Goal: Book appointment/travel/reservation

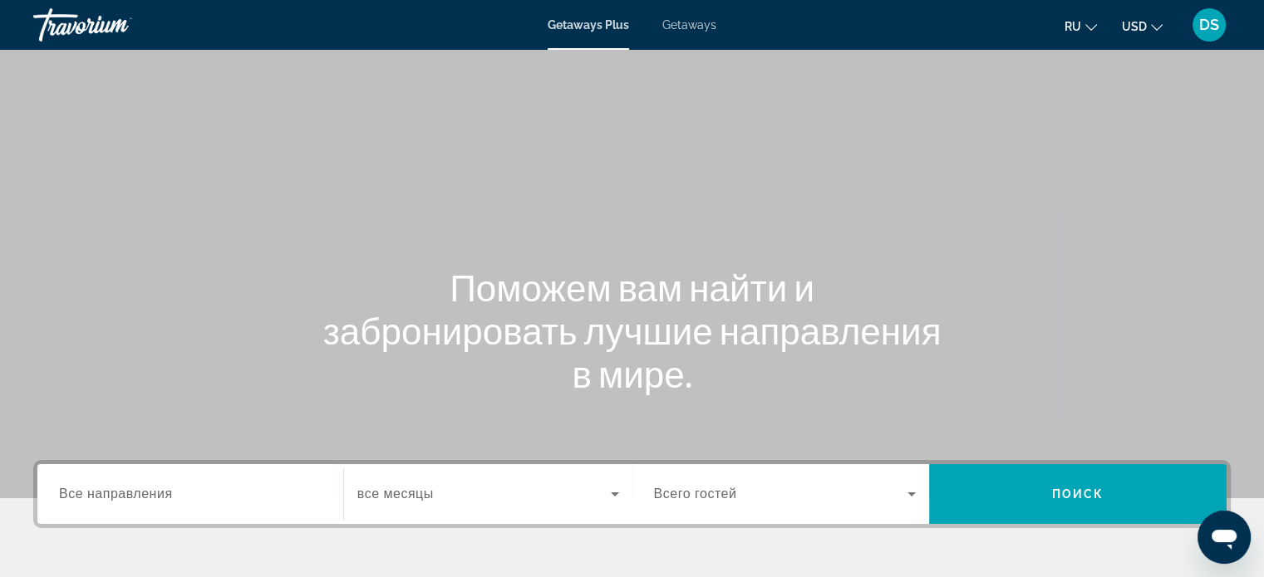
click at [693, 26] on span "Getaways" at bounding box center [689, 24] width 54 height 13
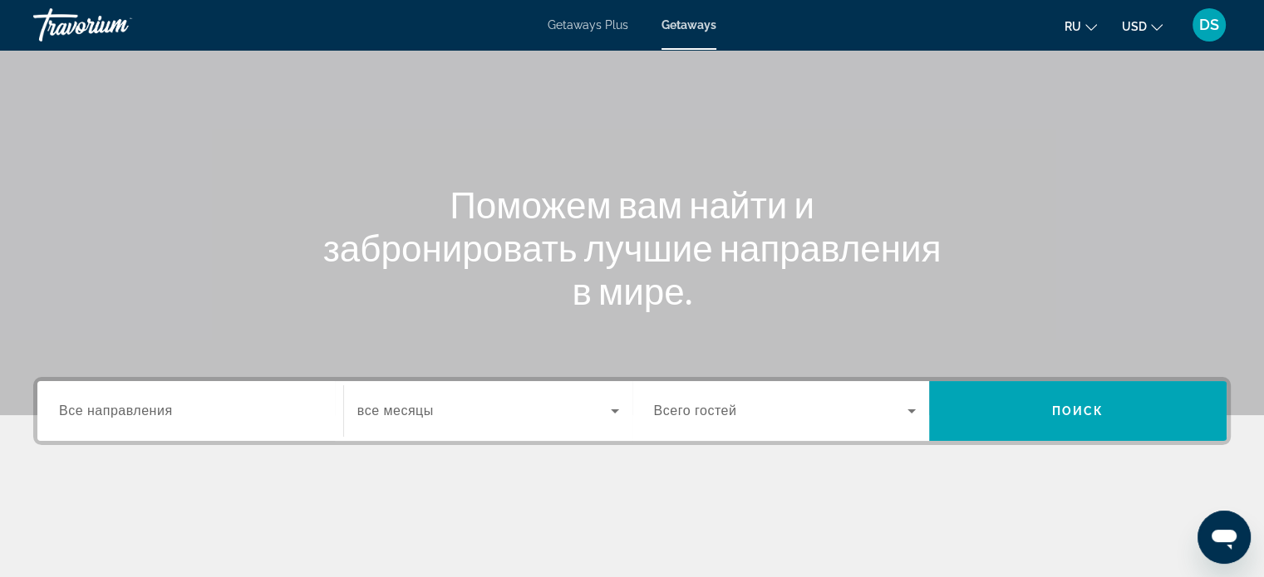
click at [98, 410] on span "Все направления" at bounding box center [116, 411] width 114 height 14
click at [98, 410] on input "Destination Все направления" at bounding box center [190, 412] width 263 height 20
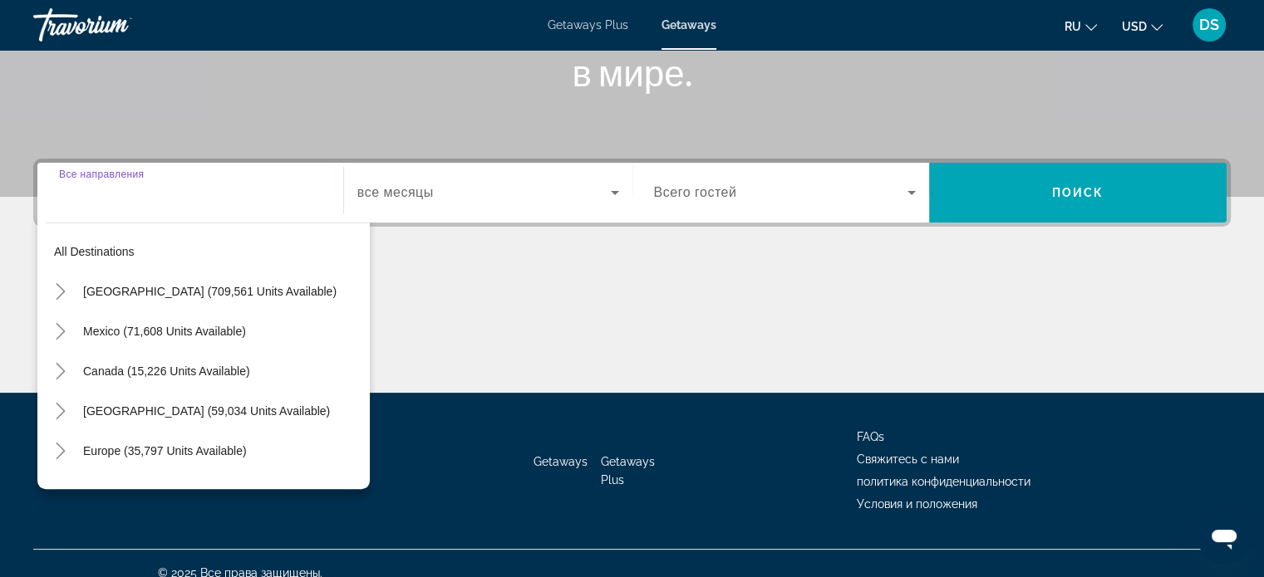
scroll to position [320, 0]
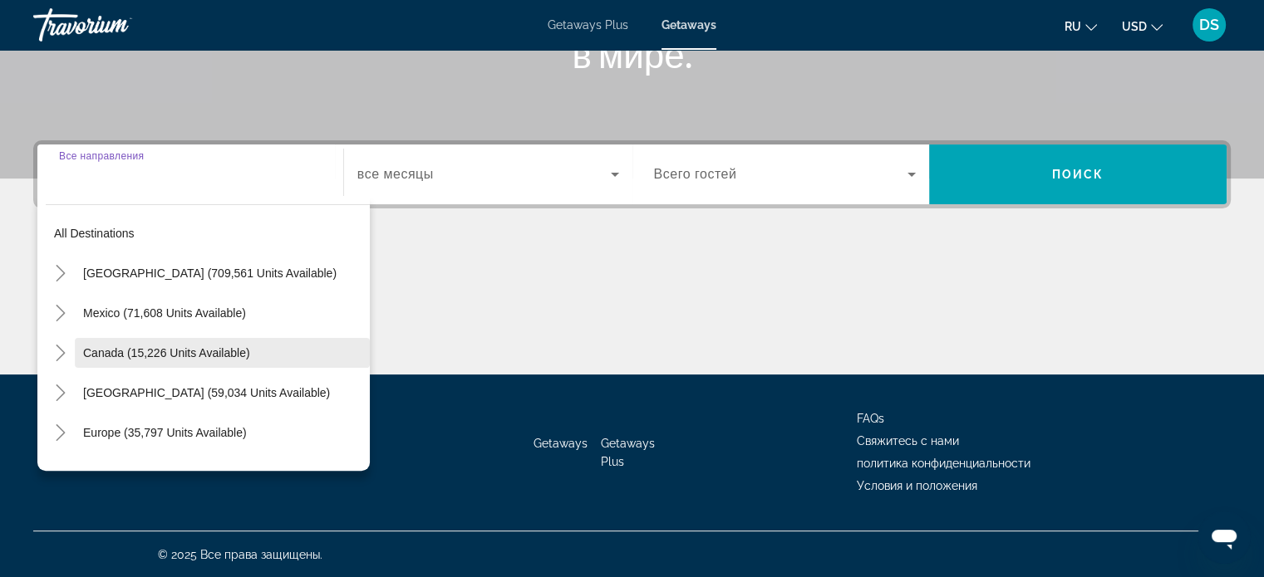
click at [102, 351] on span "Canada (15,226 units available)" at bounding box center [166, 352] width 167 height 13
type input "**********"
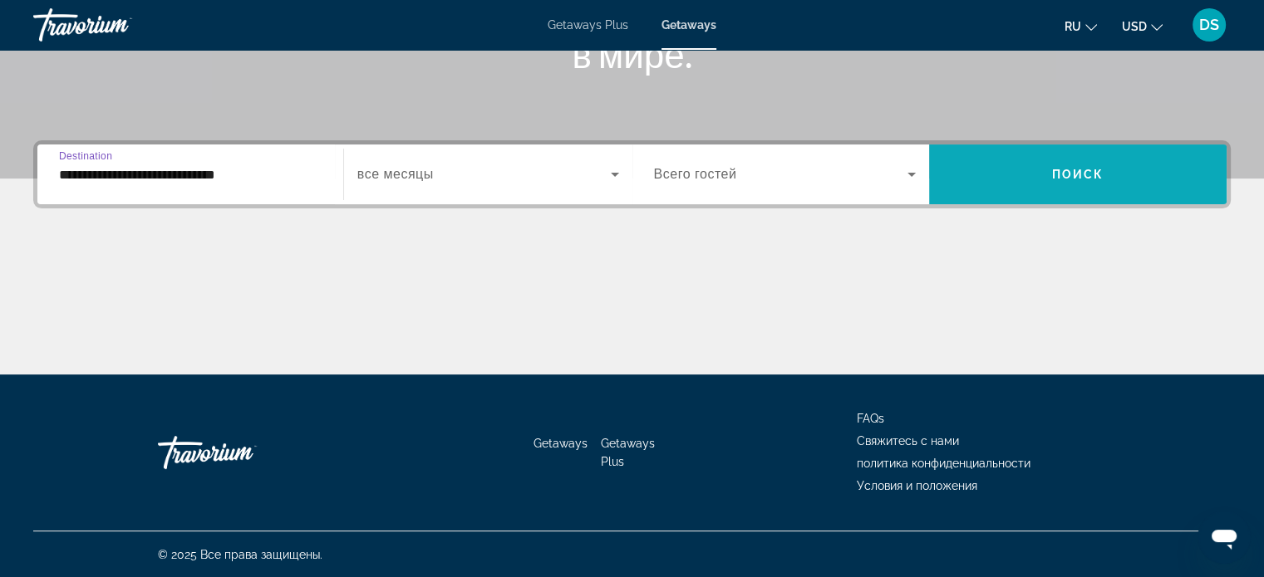
click at [1029, 172] on span "Search widget" at bounding box center [1077, 175] width 297 height 40
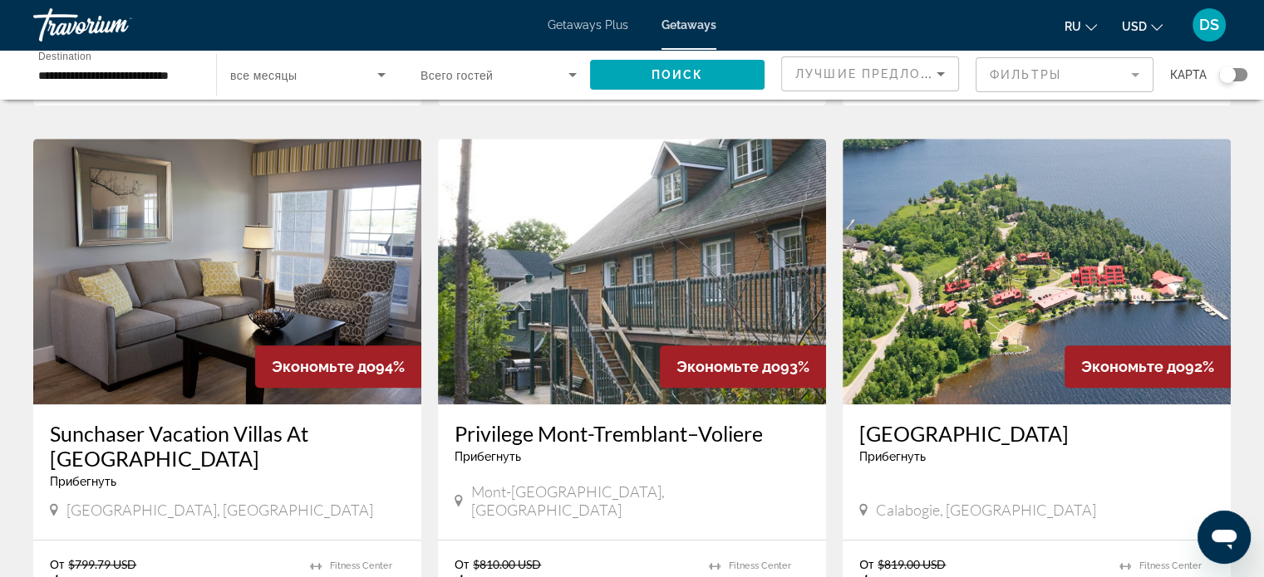
scroll to position [1246, 0]
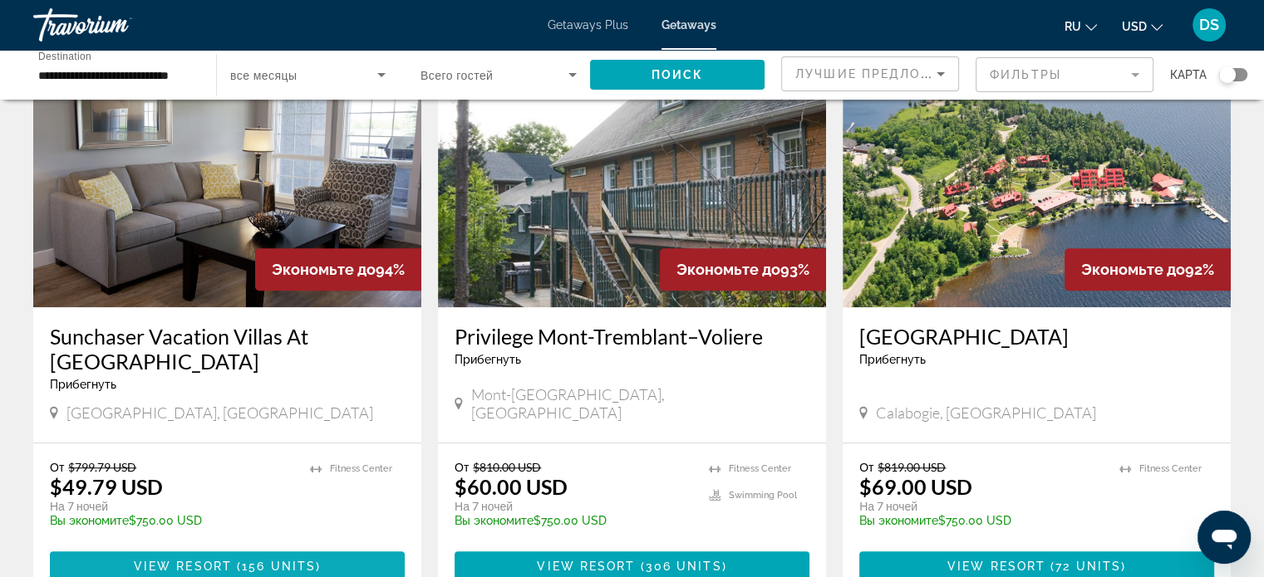
click at [238, 560] on span "( 156 units )" at bounding box center [276, 566] width 89 height 13
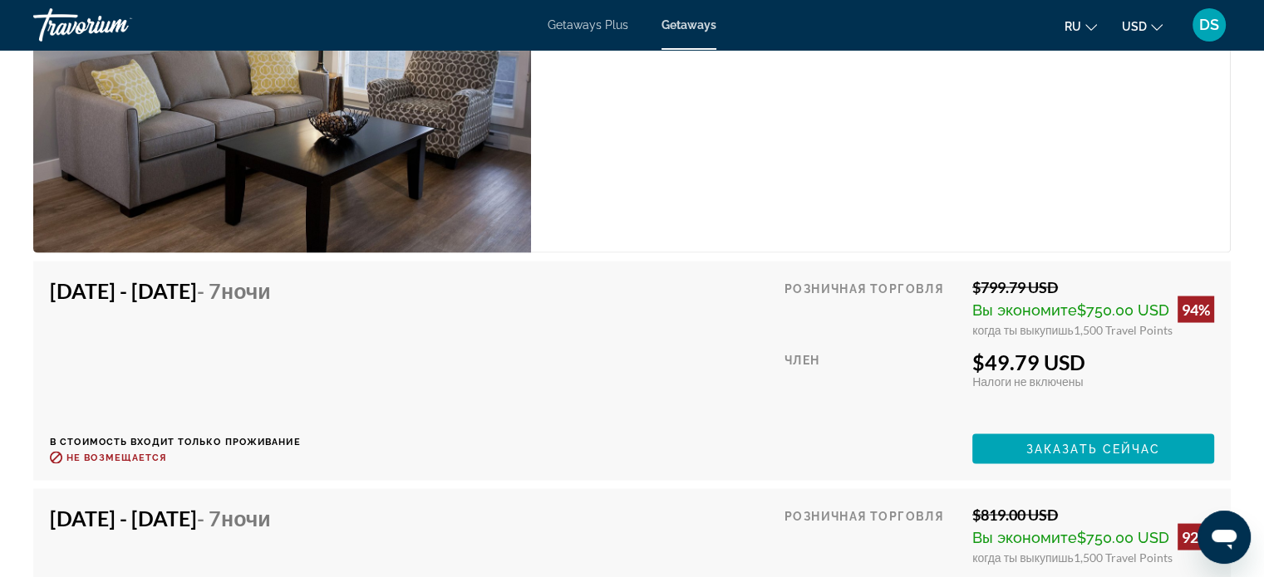
scroll to position [3276, 0]
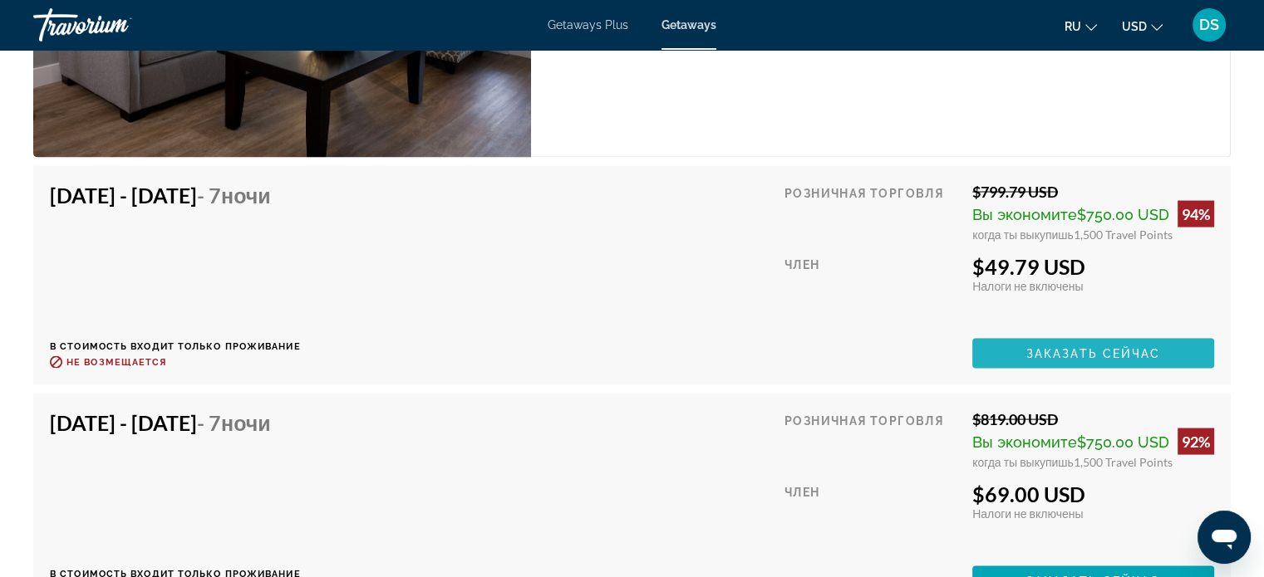
click at [1107, 349] on span "Заказать сейчас" at bounding box center [1093, 353] width 135 height 13
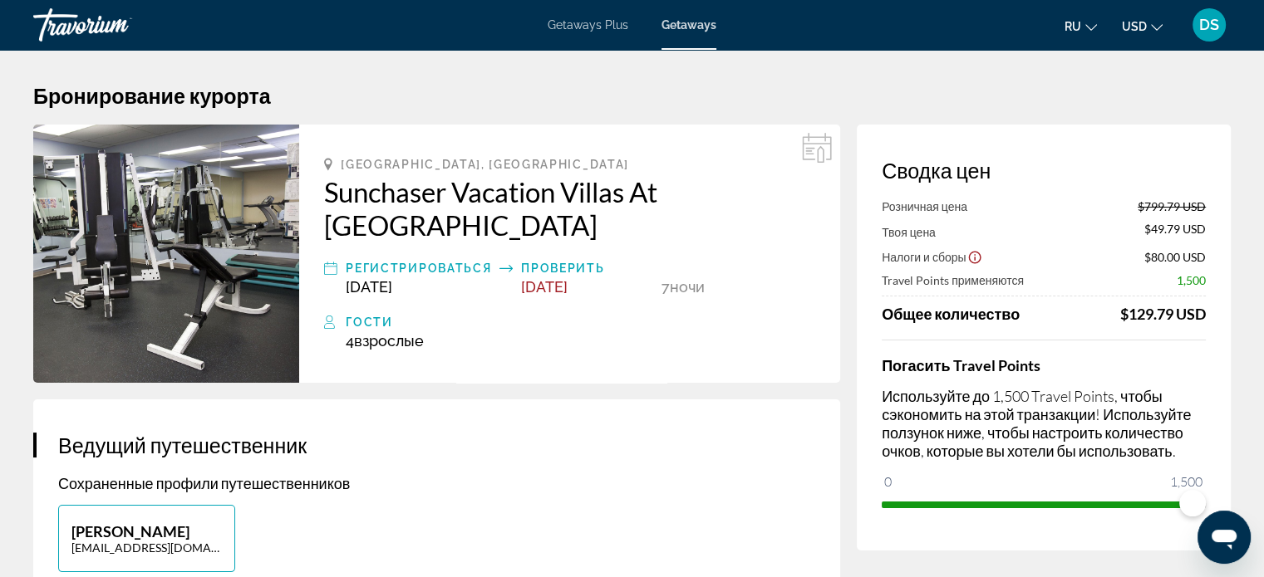
drag, startPoint x: 1127, startPoint y: 311, endPoint x: 1208, endPoint y: 315, distance: 81.5
click at [1208, 315] on div "Сводка цен Розничная цена $799.79 USD Твоя цена $49.79 USD Налоги и сборы $80.0…" at bounding box center [1044, 338] width 374 height 426
drag, startPoint x: 1188, startPoint y: 504, endPoint x: 1199, endPoint y: 504, distance: 10.8
click at [1199, 504] on span "ngx-slider" at bounding box center [1192, 503] width 27 height 27
drag, startPoint x: 1196, startPoint y: 501, endPoint x: 1212, endPoint y: 501, distance: 15.8
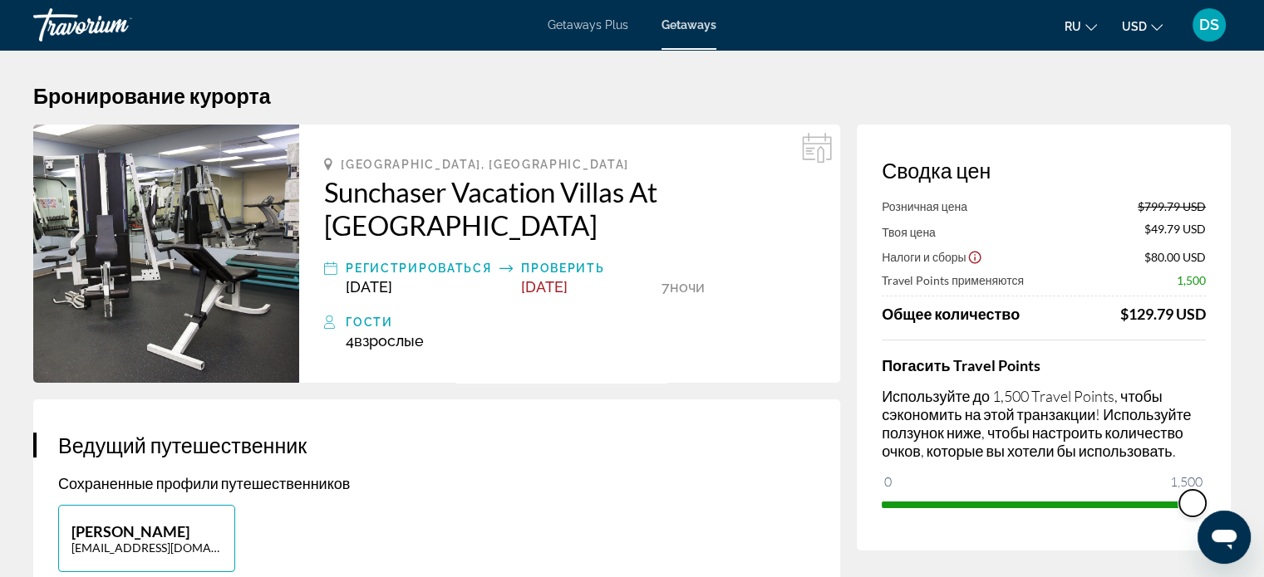
click at [1212, 501] on div "Сводка цен Розничная цена $799.79 USD Твоя цена $49.79 USD Налоги и сборы $80.0…" at bounding box center [1044, 338] width 374 height 426
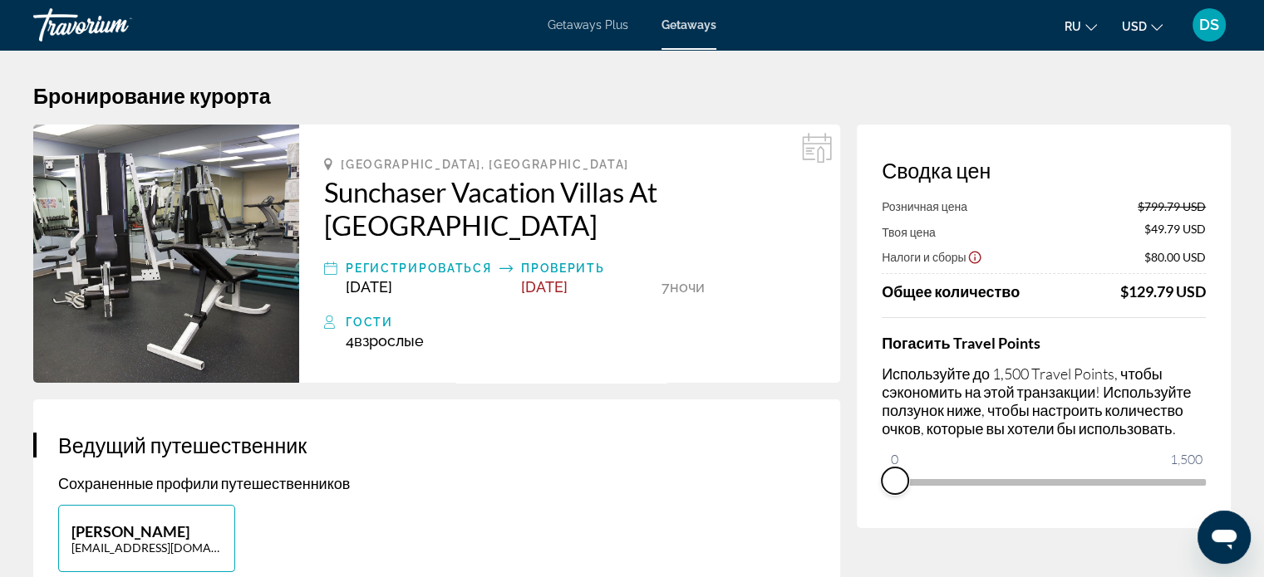
drag, startPoint x: 1193, startPoint y: 502, endPoint x: 877, endPoint y: 505, distance: 315.8
click at [877, 505] on div "Сводка цен Розничная цена $799.79 USD Твоя цена $49.79 USD Налоги и сборы $80.0…" at bounding box center [1044, 327] width 374 height 404
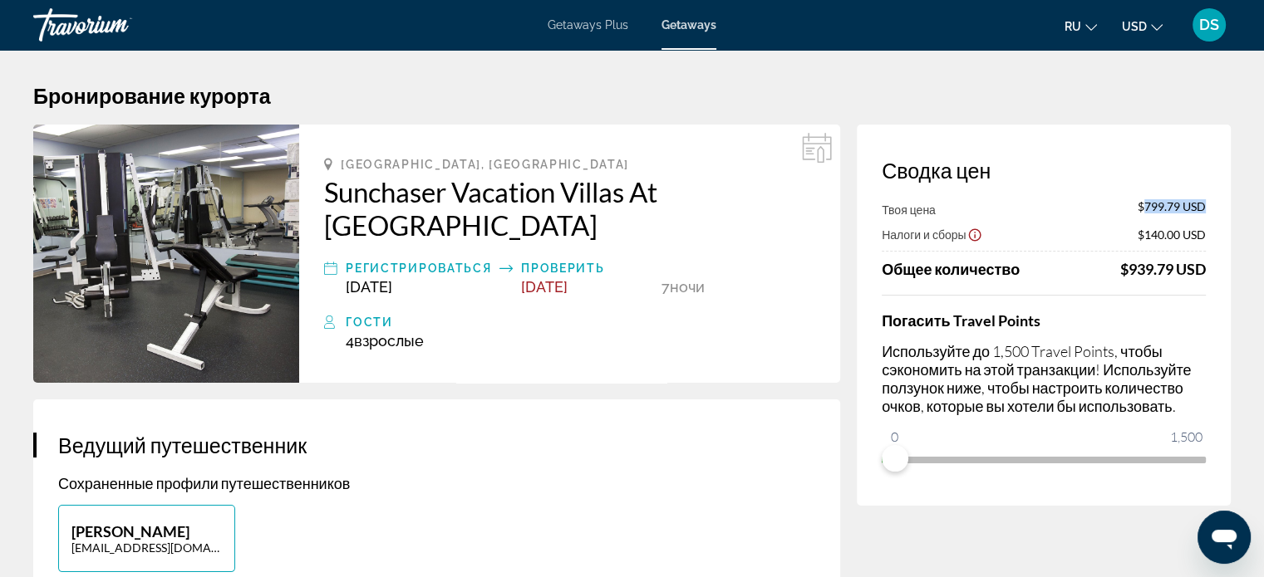
drag, startPoint x: 1142, startPoint y: 208, endPoint x: 1207, endPoint y: 204, distance: 64.9
click at [1207, 204] on div "Сводка цен Твоя цена $799.79 USD Налоги и сборы $140.00 USD Общее количество $9…" at bounding box center [1044, 315] width 374 height 381
drag, startPoint x: 1130, startPoint y: 272, endPoint x: 1235, endPoint y: 265, distance: 104.9
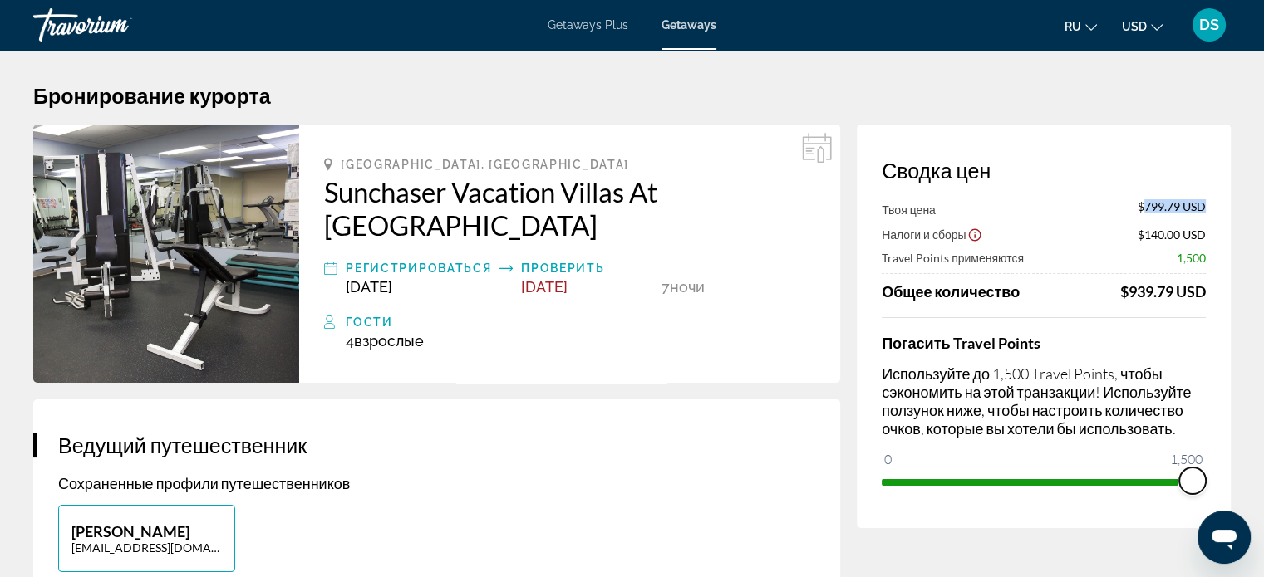
drag, startPoint x: 894, startPoint y: 462, endPoint x: 1241, endPoint y: 483, distance: 347.9
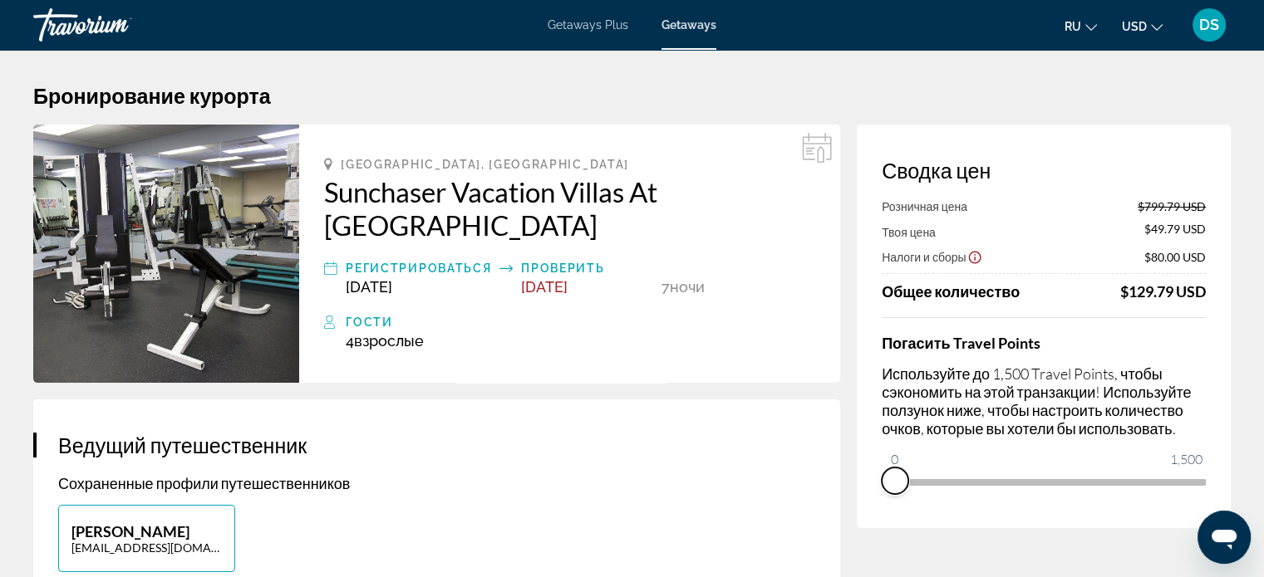
drag, startPoint x: 1193, startPoint y: 504, endPoint x: 875, endPoint y: 507, distance: 318.2
click at [875, 507] on div "Сводка цен Розничная цена $799.79 USD Твоя цена $49.79 USD Налоги и сборы $80.0…" at bounding box center [1044, 327] width 374 height 404
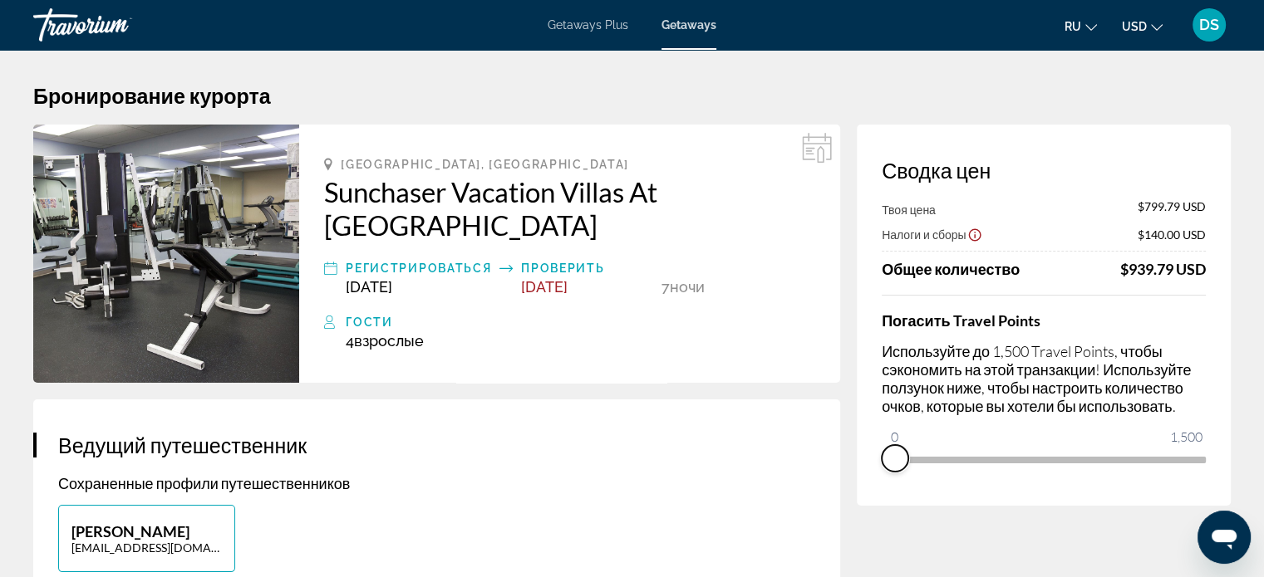
drag, startPoint x: 894, startPoint y: 455, endPoint x: 838, endPoint y: 465, distance: 57.4
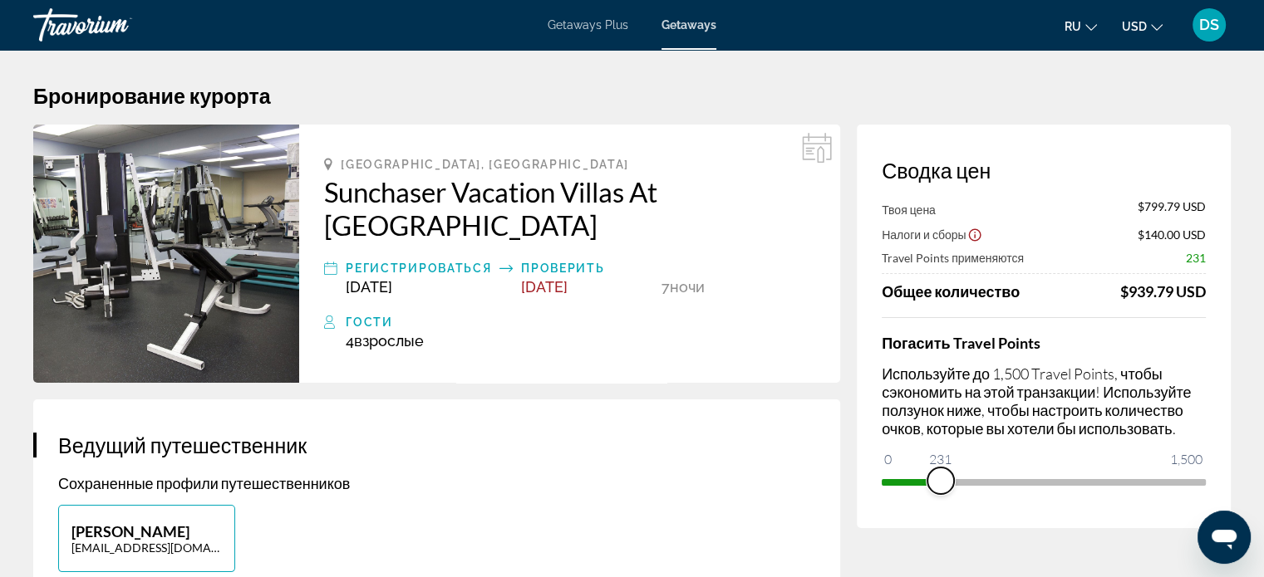
drag, startPoint x: 897, startPoint y: 461, endPoint x: 941, endPoint y: 461, distance: 43.2
click at [941, 479] on ngx-slider "0 1,500 231" at bounding box center [1044, 480] width 324 height 3
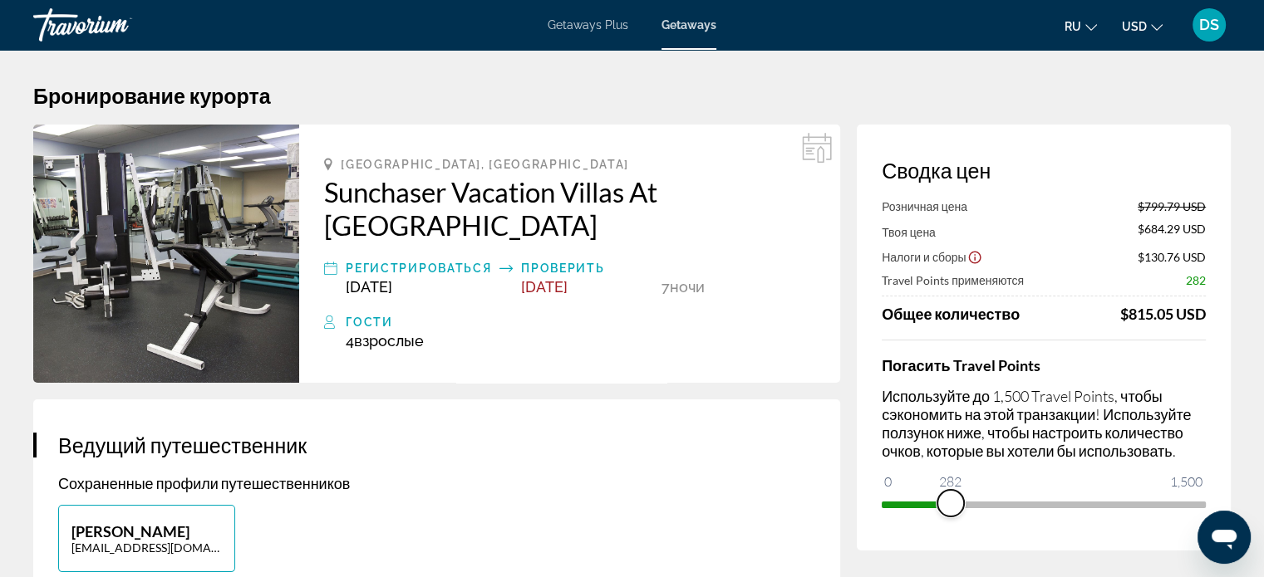
drag, startPoint x: 941, startPoint y: 500, endPoint x: 951, endPoint y: 498, distance: 9.5
click at [951, 498] on span "ngx-slider" at bounding box center [950, 503] width 27 height 27
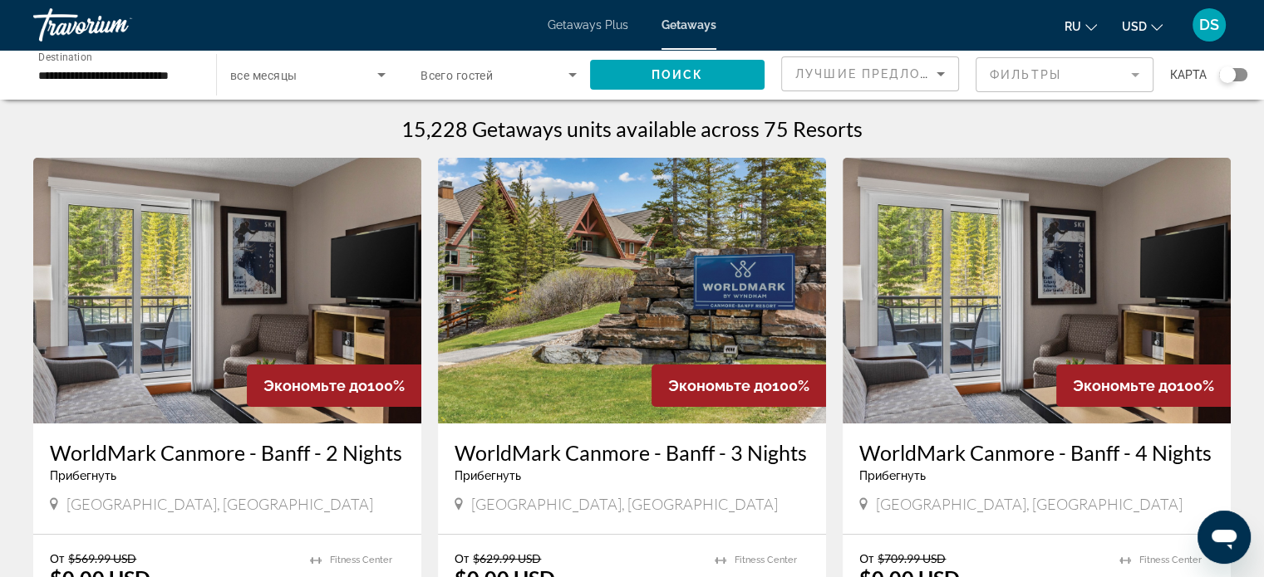
drag, startPoint x: 1010, startPoint y: 343, endPoint x: 1054, endPoint y: 373, distance: 53.2
click at [1010, 343] on img "Main content" at bounding box center [1037, 291] width 388 height 266
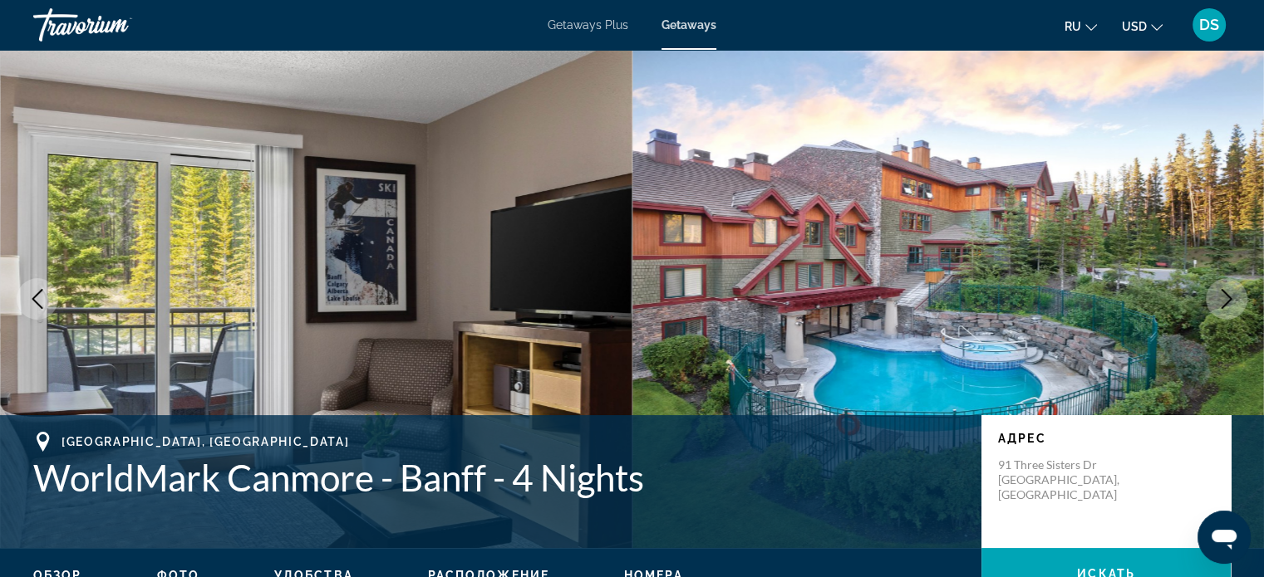
click at [1224, 297] on icon "Next image" at bounding box center [1226, 299] width 20 height 20
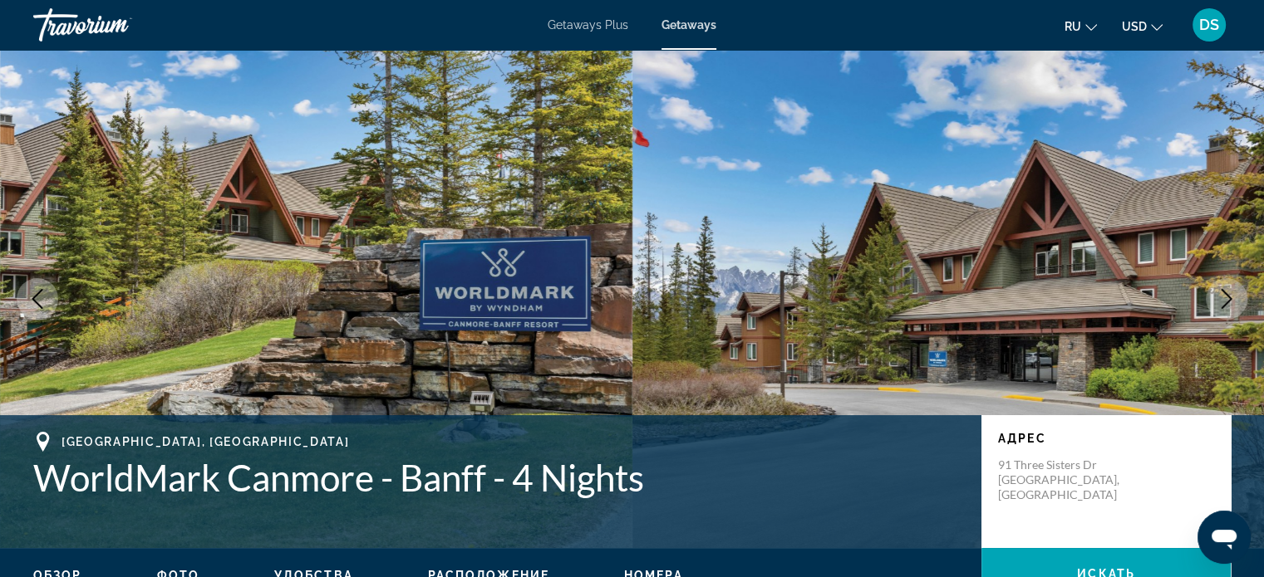
click at [1229, 304] on icon "Next image" at bounding box center [1226, 299] width 20 height 20
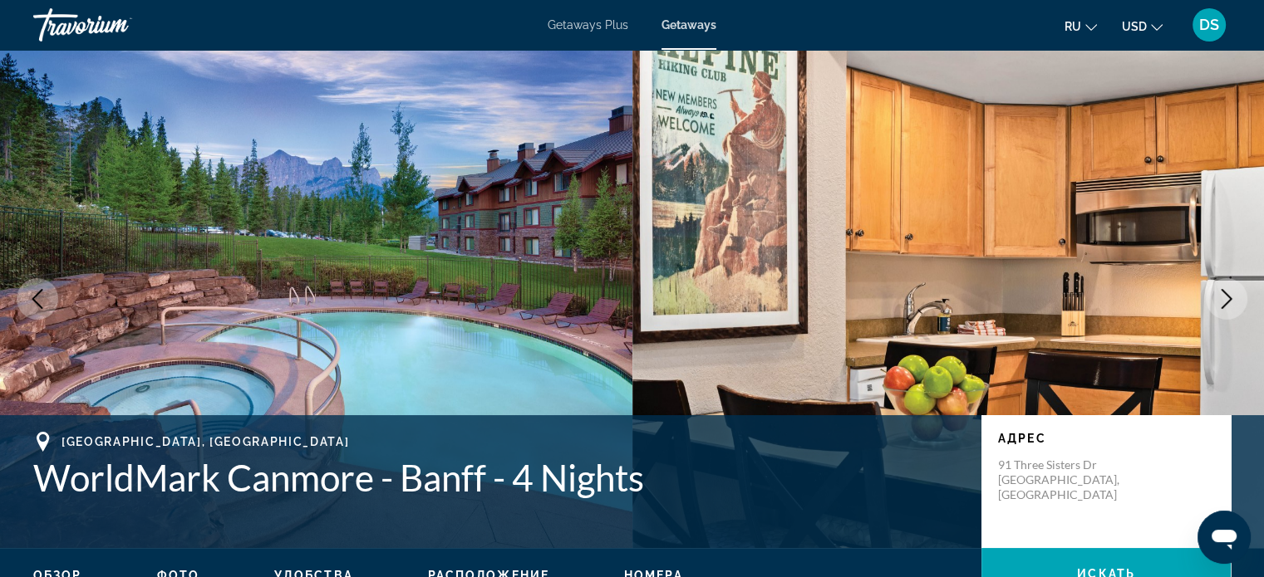
click at [1229, 304] on icon "Next image" at bounding box center [1226, 299] width 20 height 20
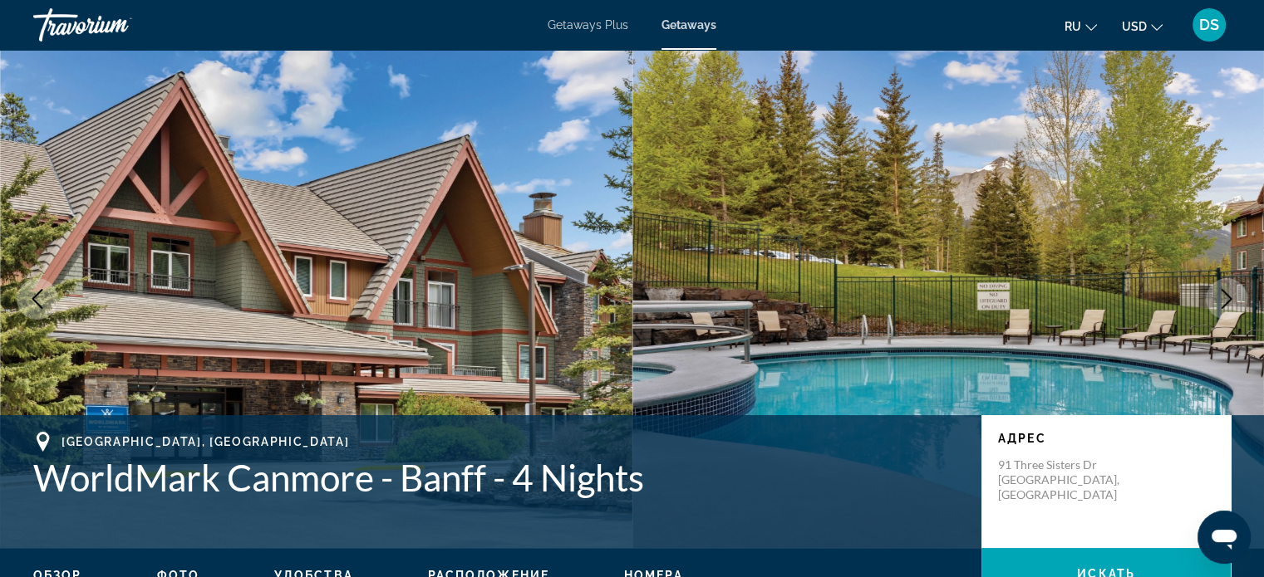
click at [1229, 305] on icon "Next image" at bounding box center [1226, 299] width 20 height 20
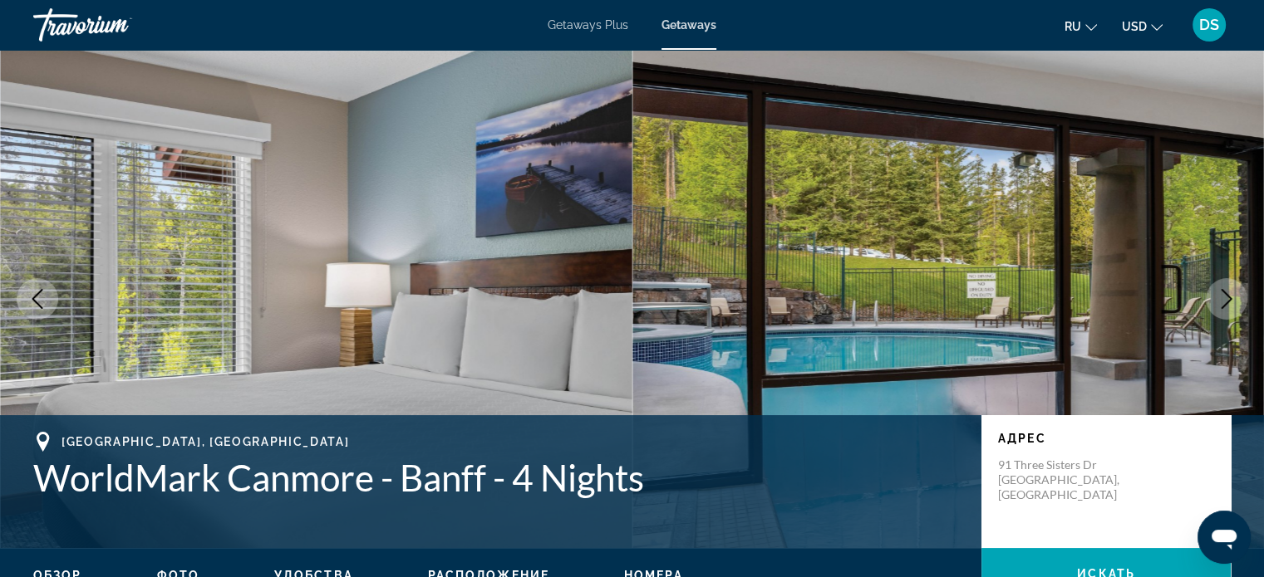
click at [1229, 305] on icon "Next image" at bounding box center [1226, 299] width 20 height 20
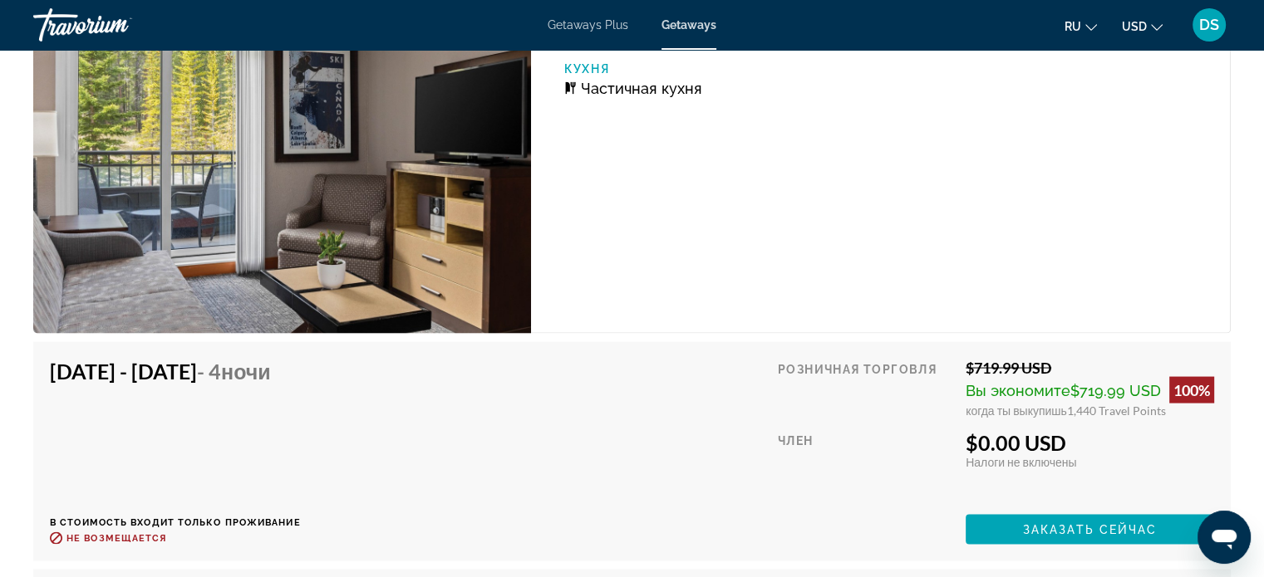
scroll to position [3241, 0]
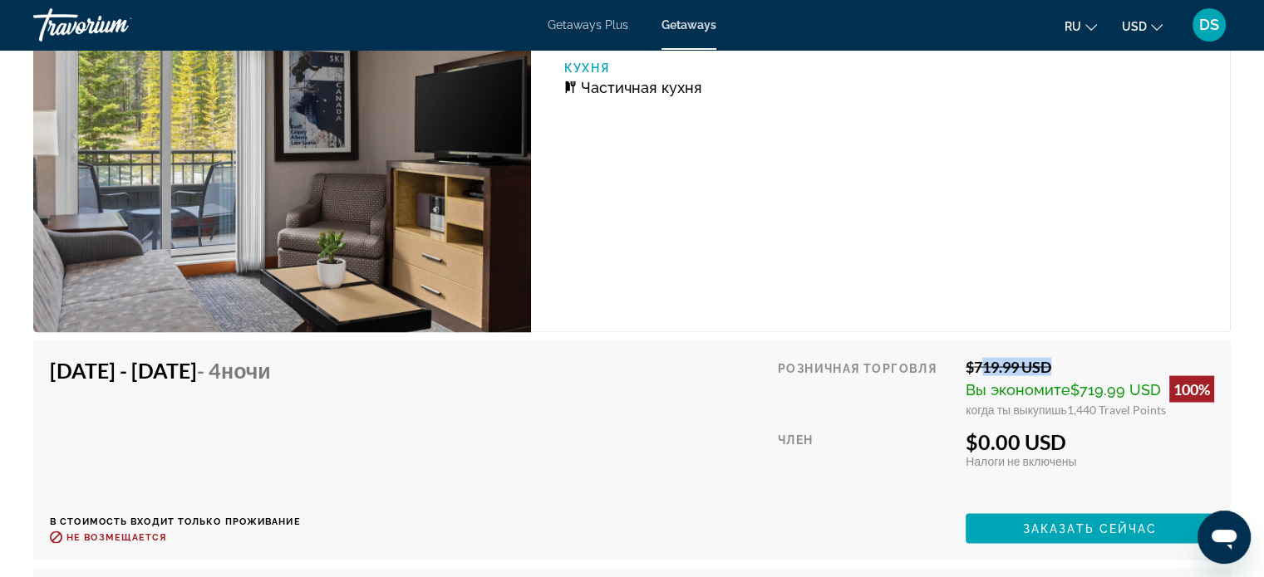
drag, startPoint x: 976, startPoint y: 366, endPoint x: 1043, endPoint y: 372, distance: 66.7
click at [1043, 372] on div "$719.99 USD" at bounding box center [1090, 367] width 248 height 18
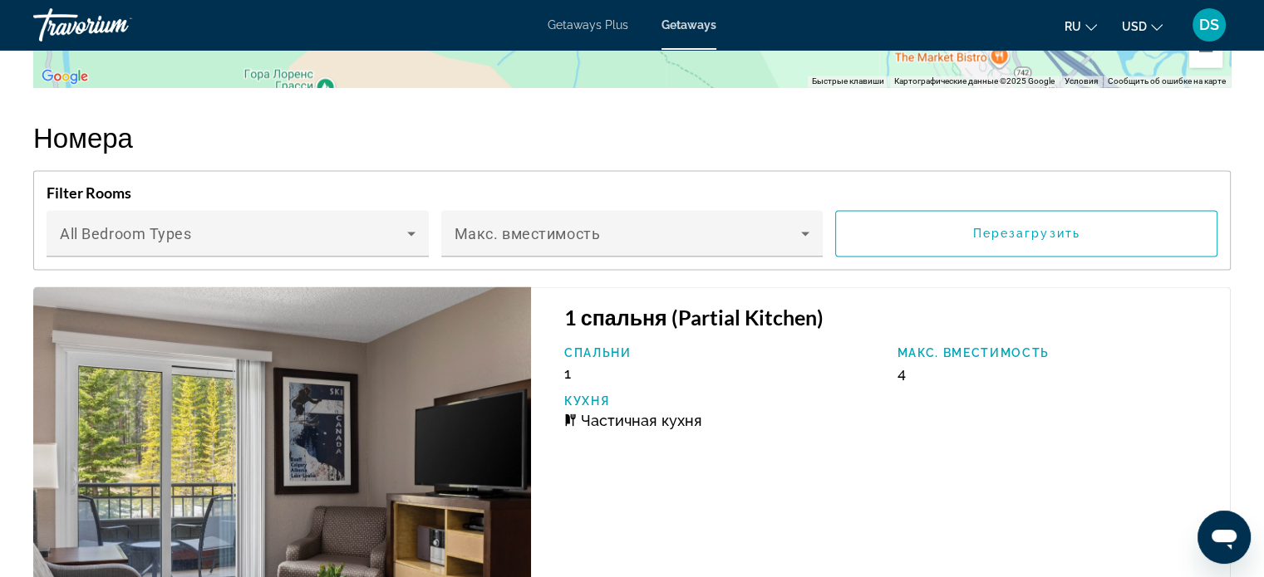
scroll to position [2659, 0]
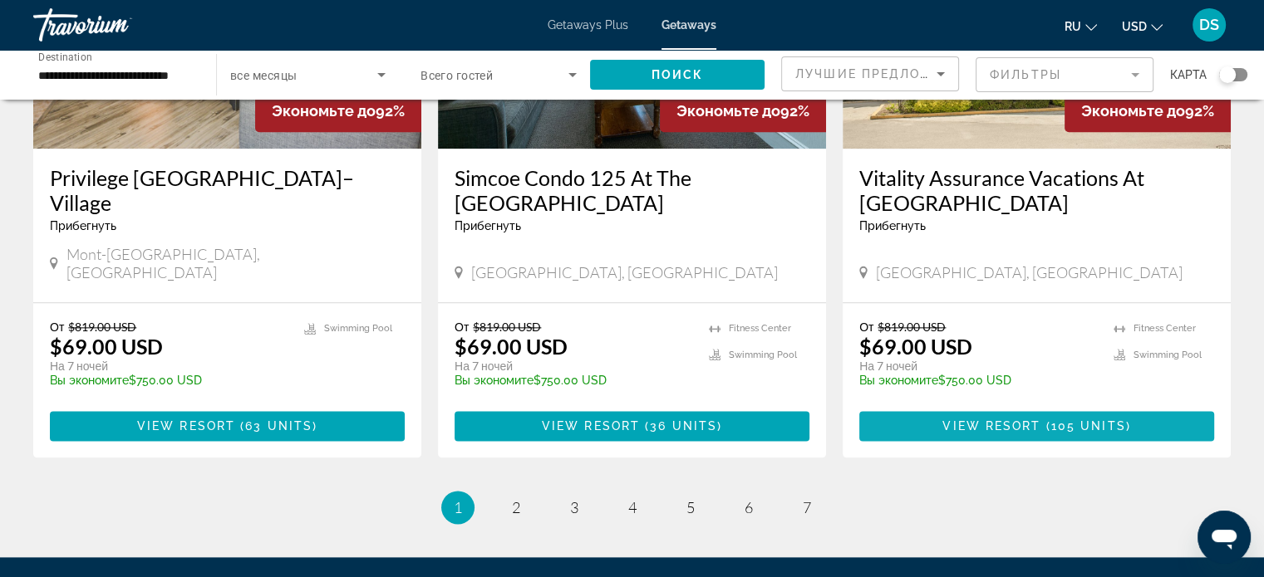
scroll to position [2134, 0]
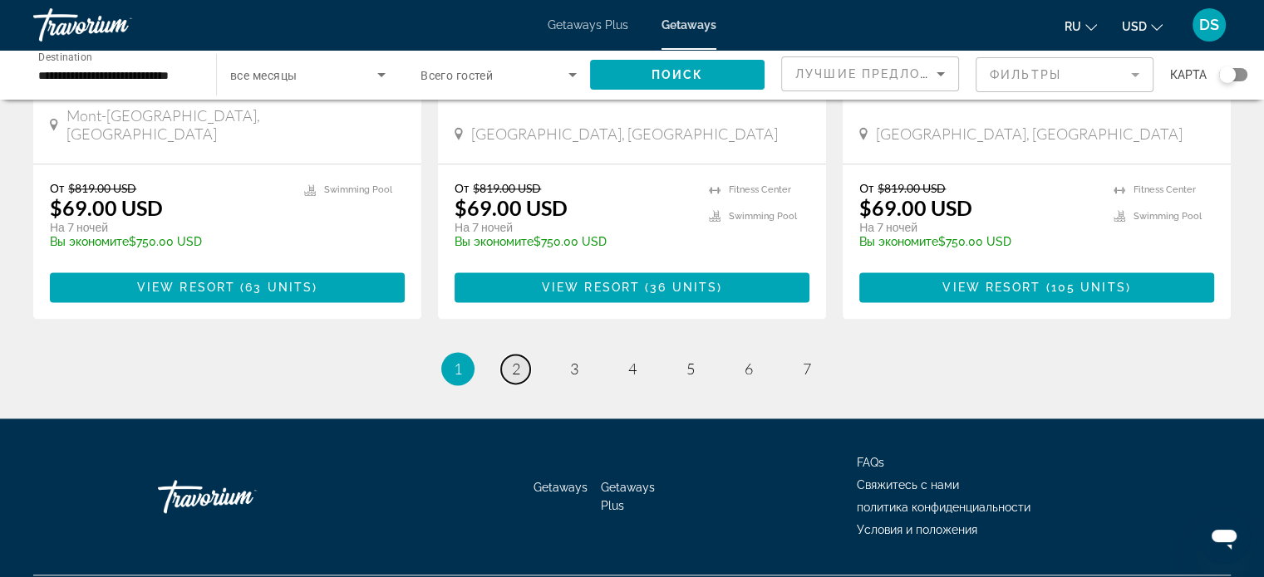
click at [515, 360] on span "2" at bounding box center [516, 369] width 8 height 18
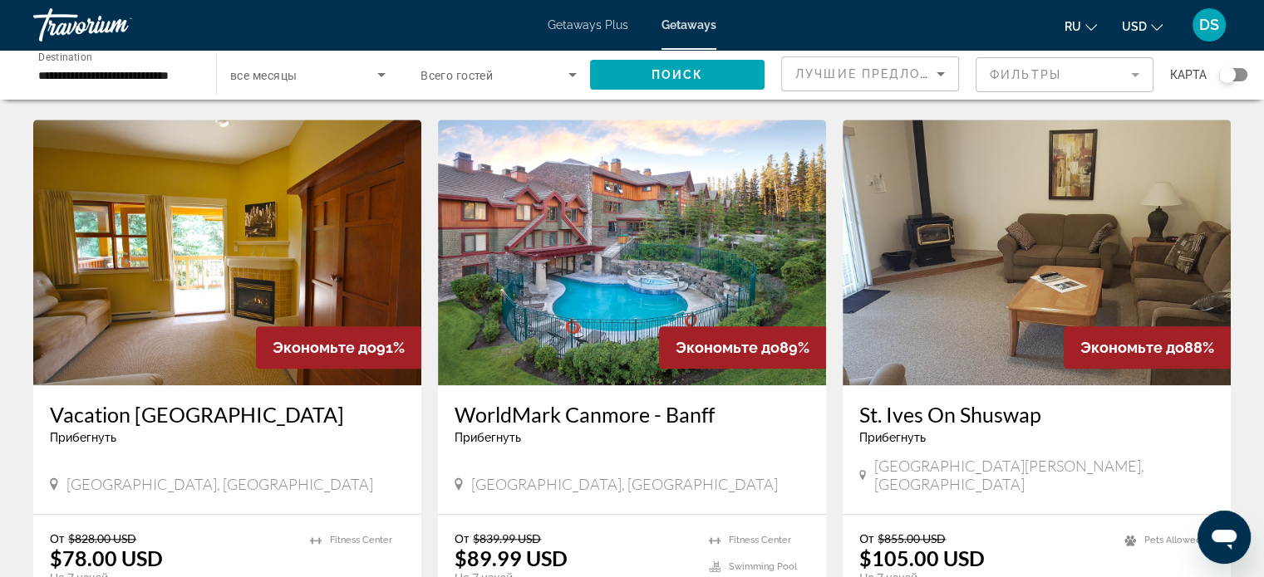
scroll to position [1828, 0]
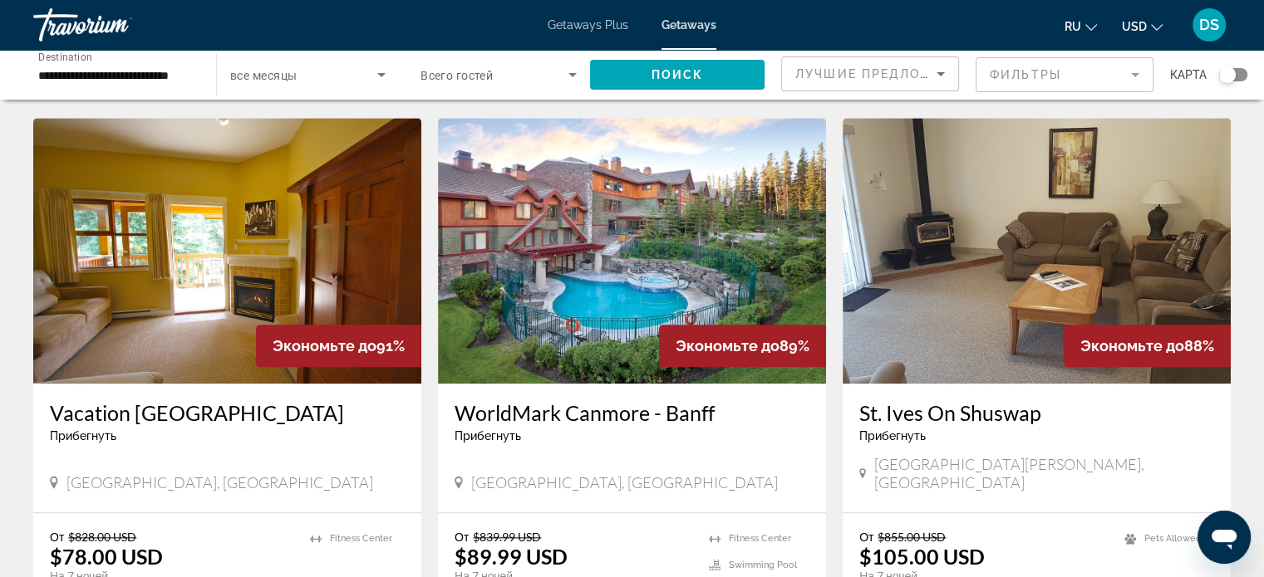
click at [615, 238] on img "Main content" at bounding box center [632, 251] width 388 height 266
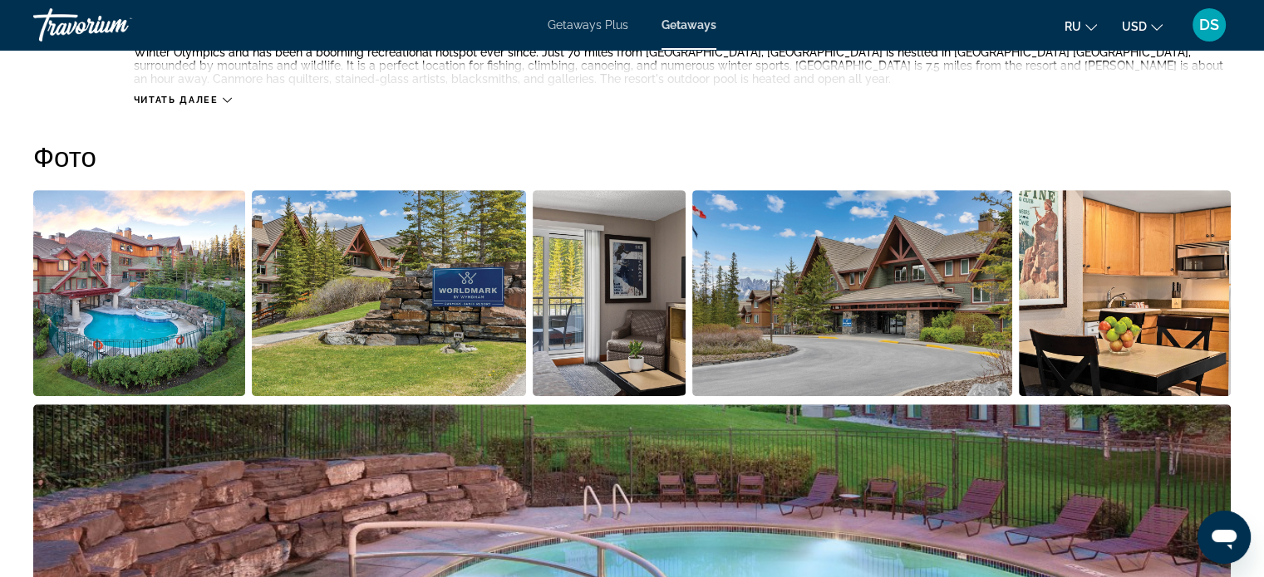
scroll to position [748, 0]
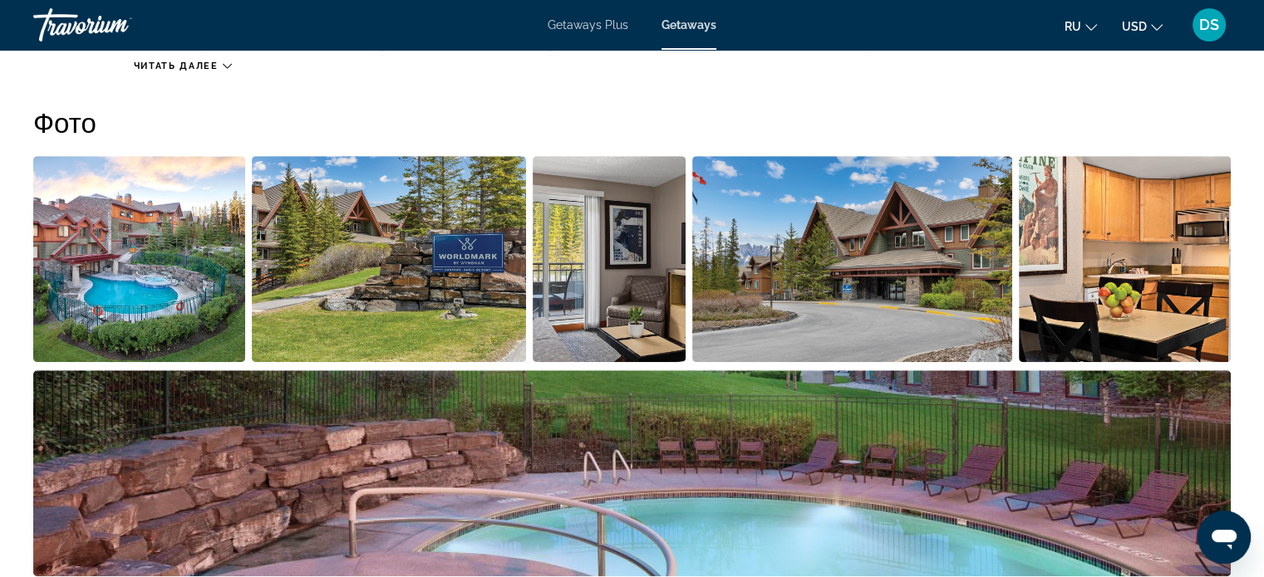
click at [163, 280] on img "Open full-screen image slider" at bounding box center [139, 259] width 212 height 206
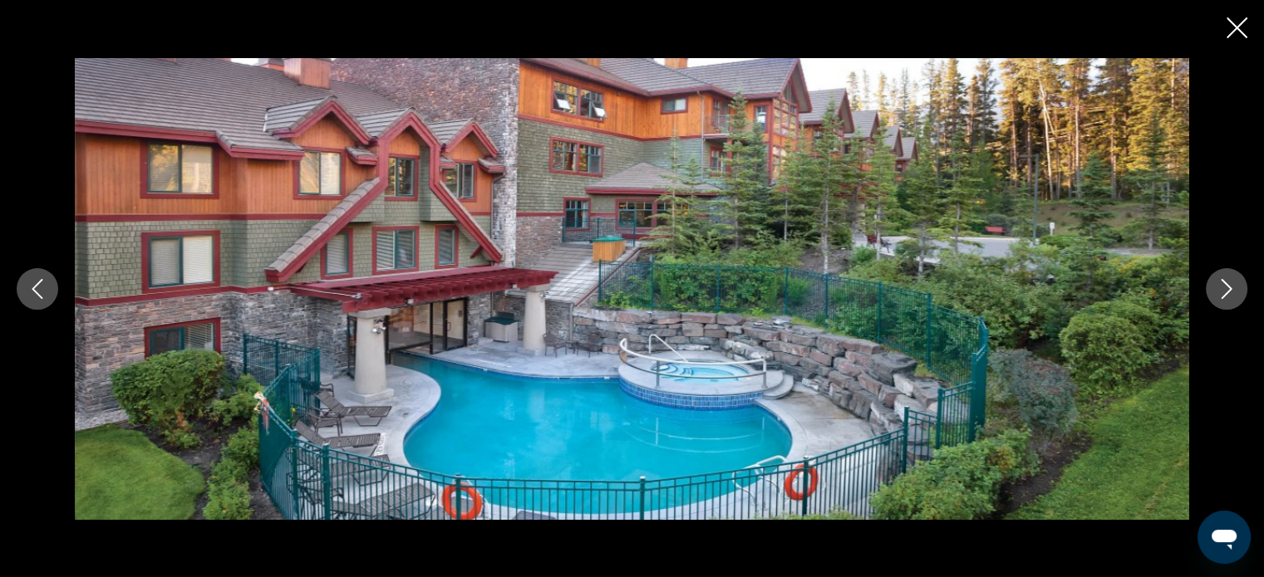
click at [1216, 295] on icon "Next image" at bounding box center [1226, 289] width 20 height 20
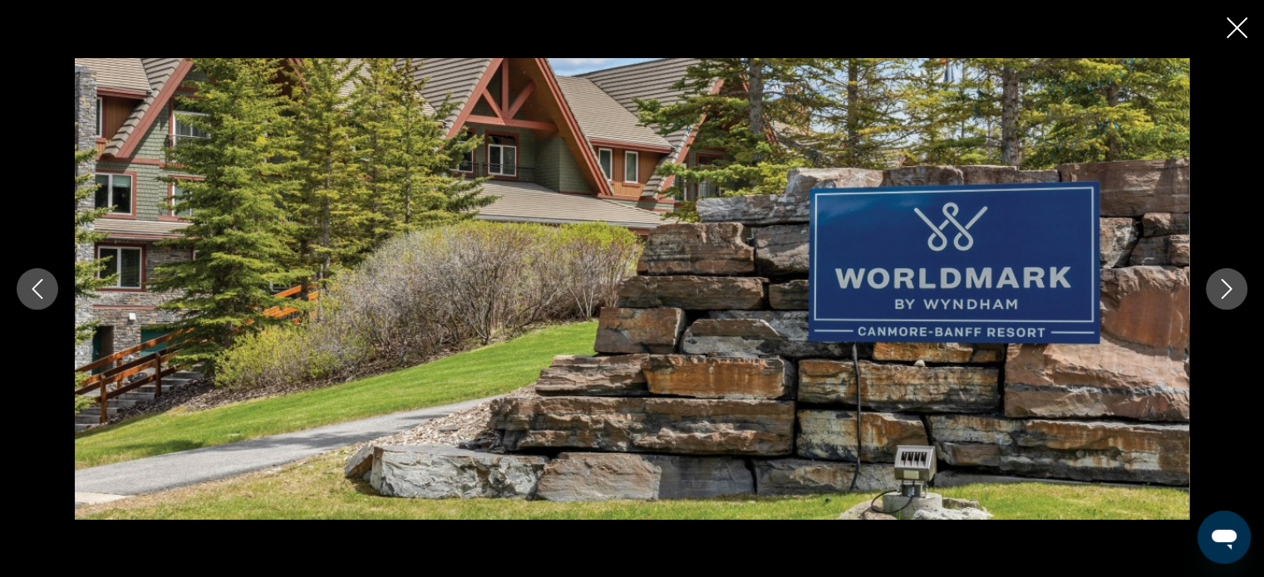
click at [1216, 295] on icon "Next image" at bounding box center [1226, 289] width 20 height 20
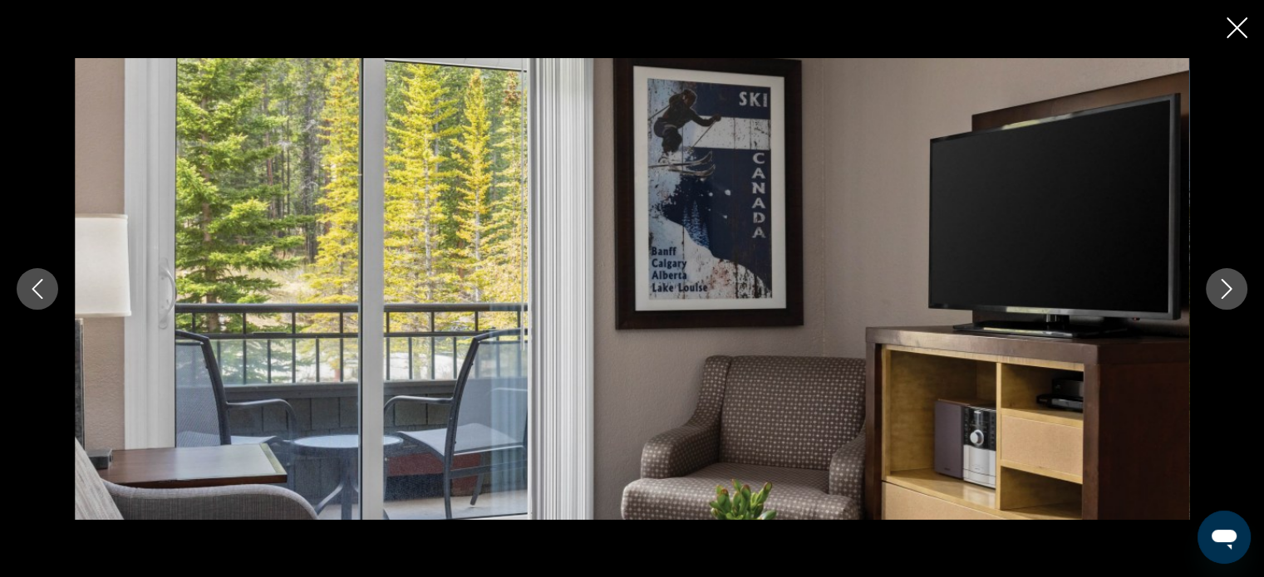
click at [1216, 295] on icon "Next image" at bounding box center [1226, 289] width 20 height 20
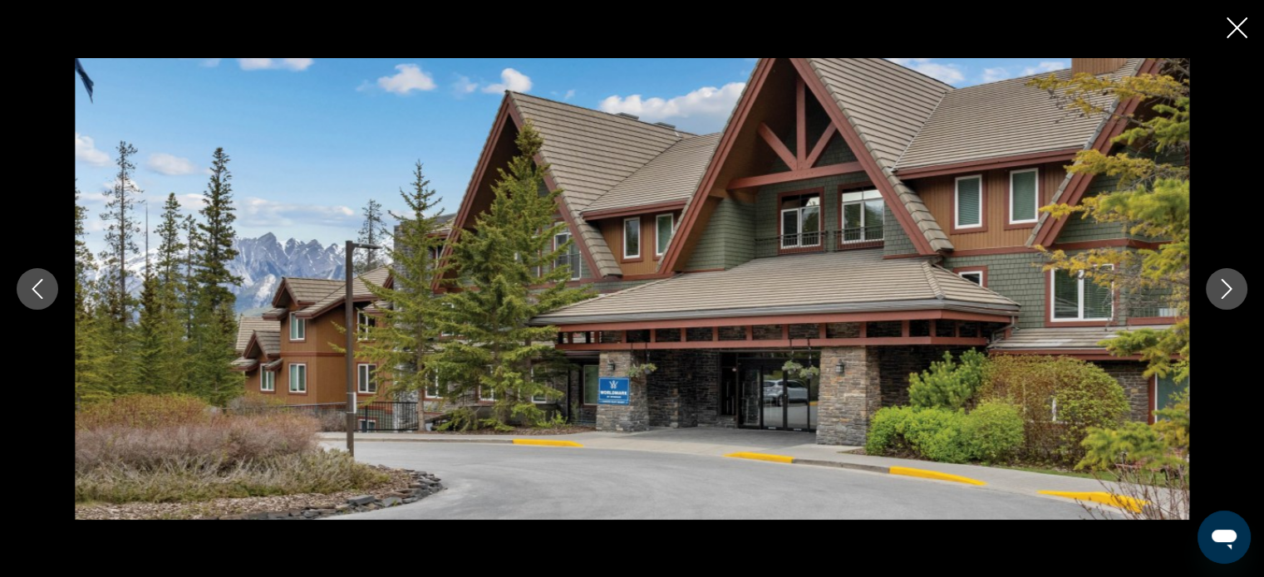
click at [1216, 295] on icon "Next image" at bounding box center [1226, 289] width 20 height 20
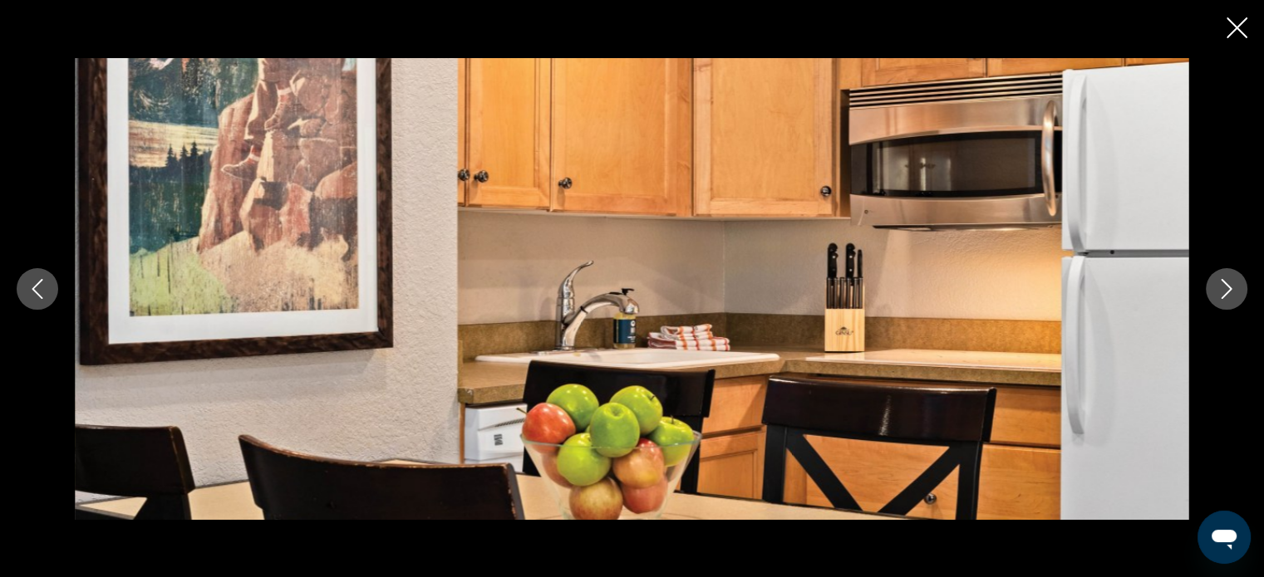
click at [1216, 295] on icon "Next image" at bounding box center [1226, 289] width 20 height 20
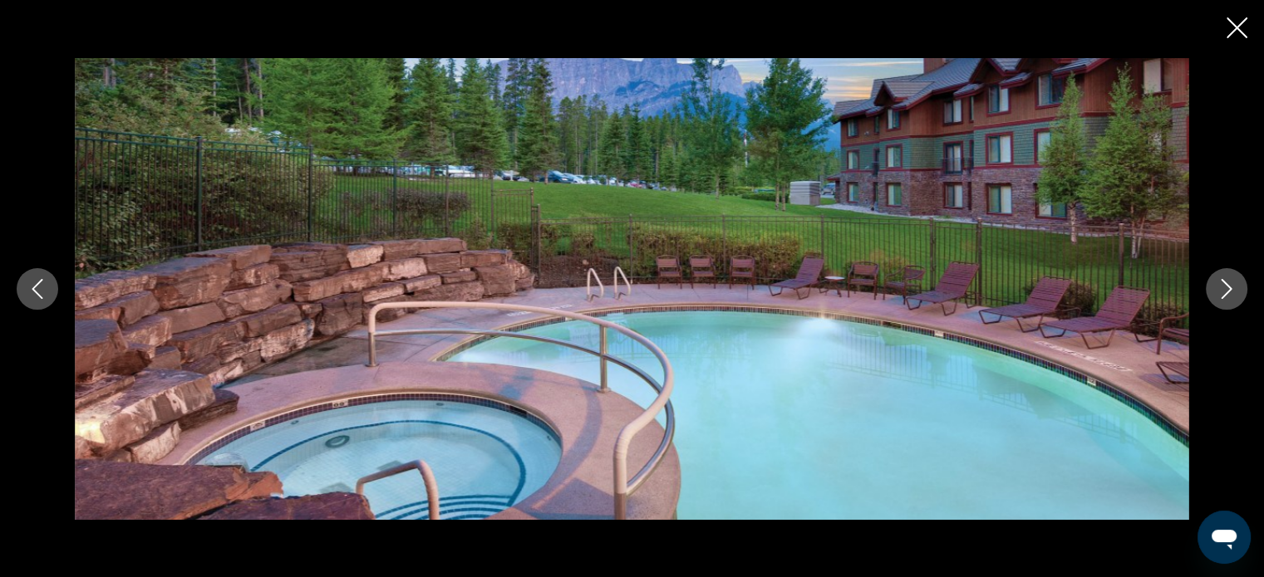
click at [1216, 295] on icon "Next image" at bounding box center [1226, 289] width 20 height 20
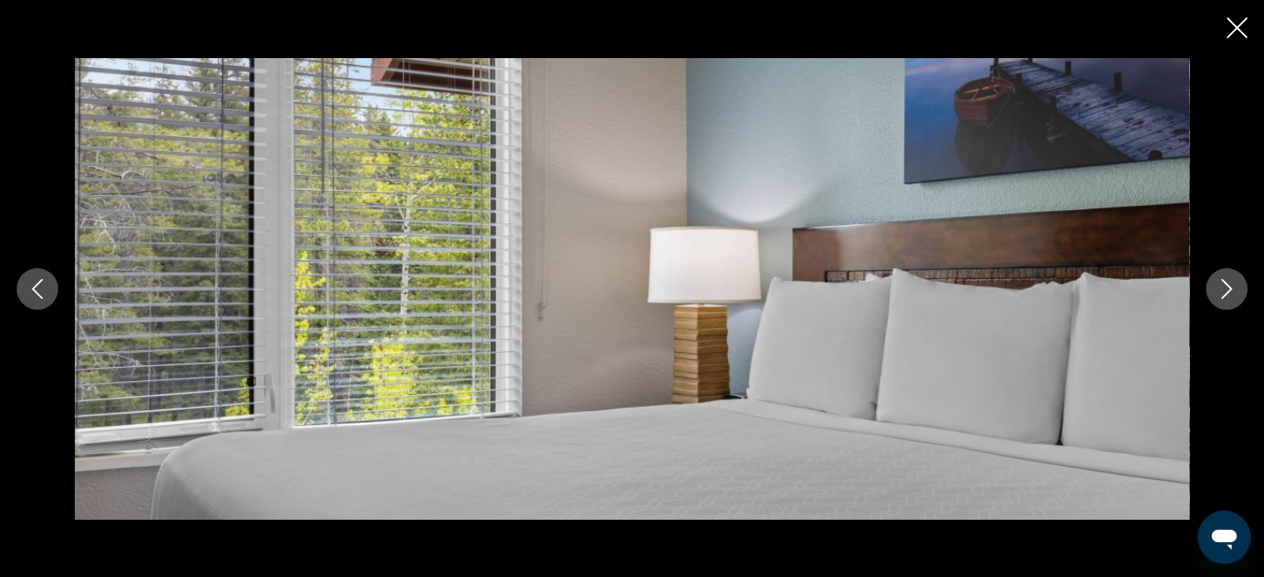
click at [39, 292] on icon "Previous image" at bounding box center [37, 289] width 20 height 20
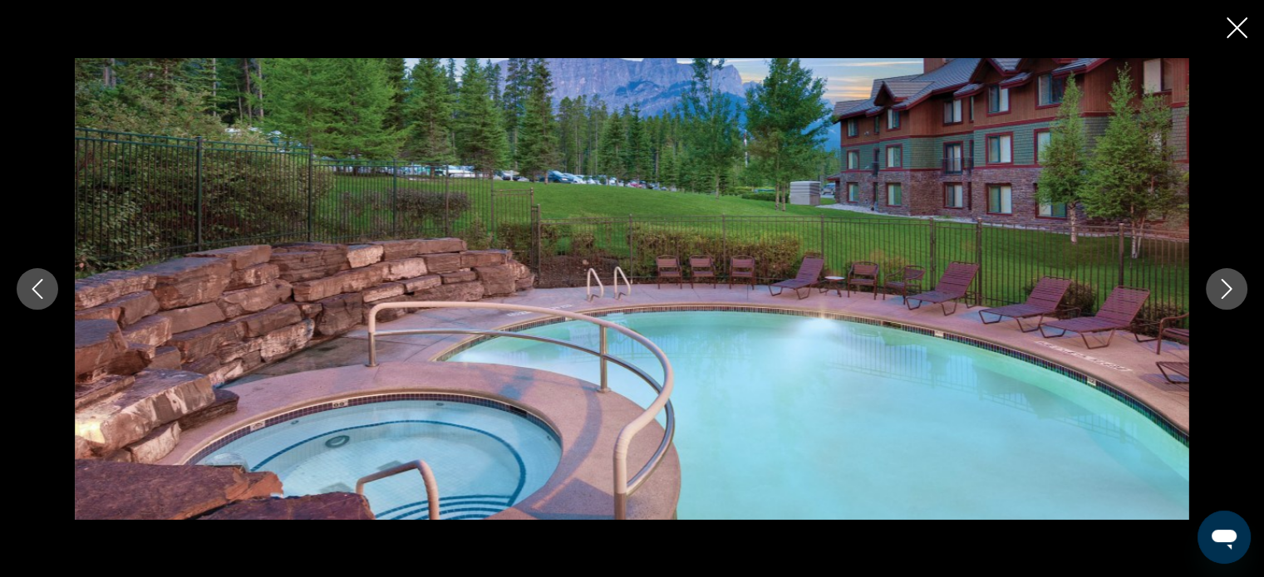
click at [1227, 292] on icon "Next image" at bounding box center [1226, 289] width 11 height 20
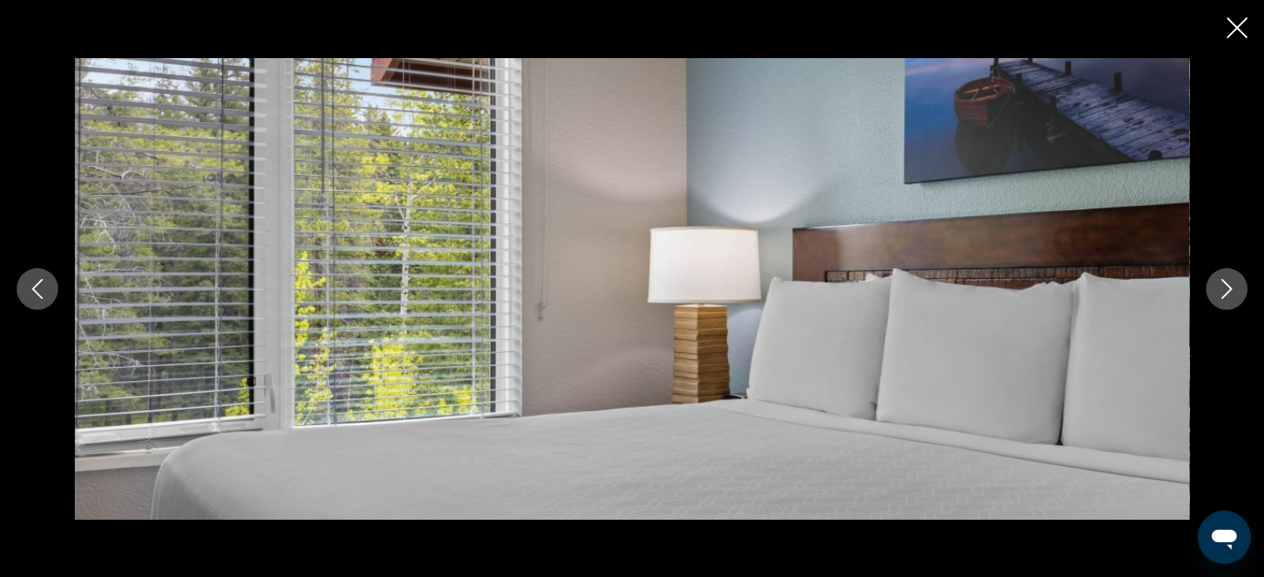
click at [1227, 292] on icon "Next image" at bounding box center [1226, 289] width 11 height 20
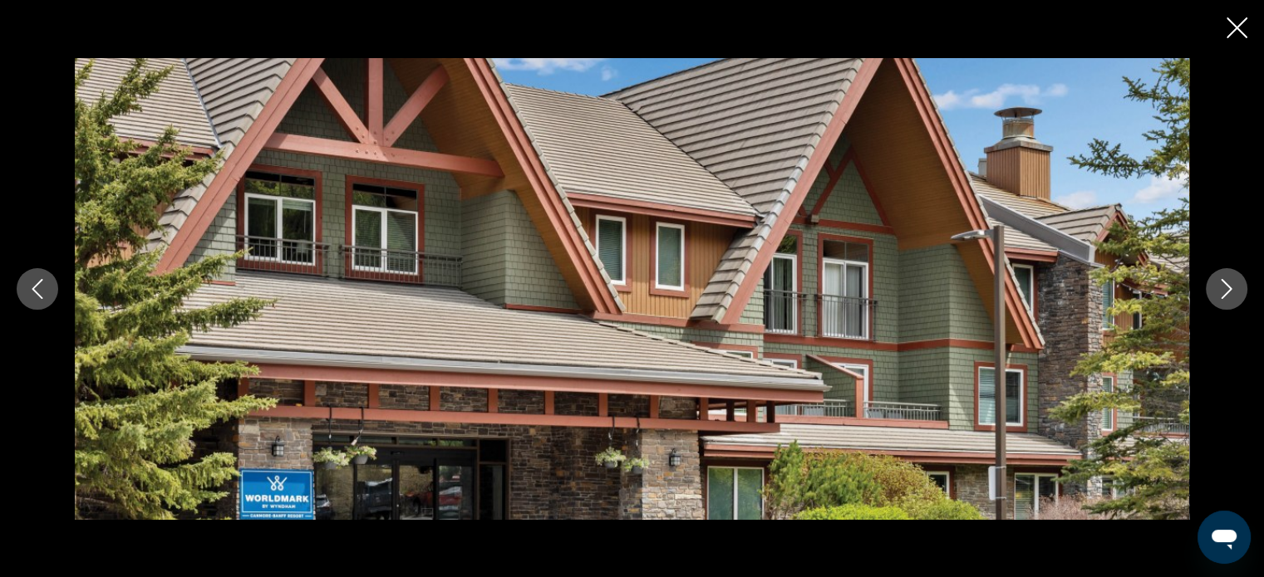
click at [1227, 292] on icon "Next image" at bounding box center [1226, 289] width 11 height 20
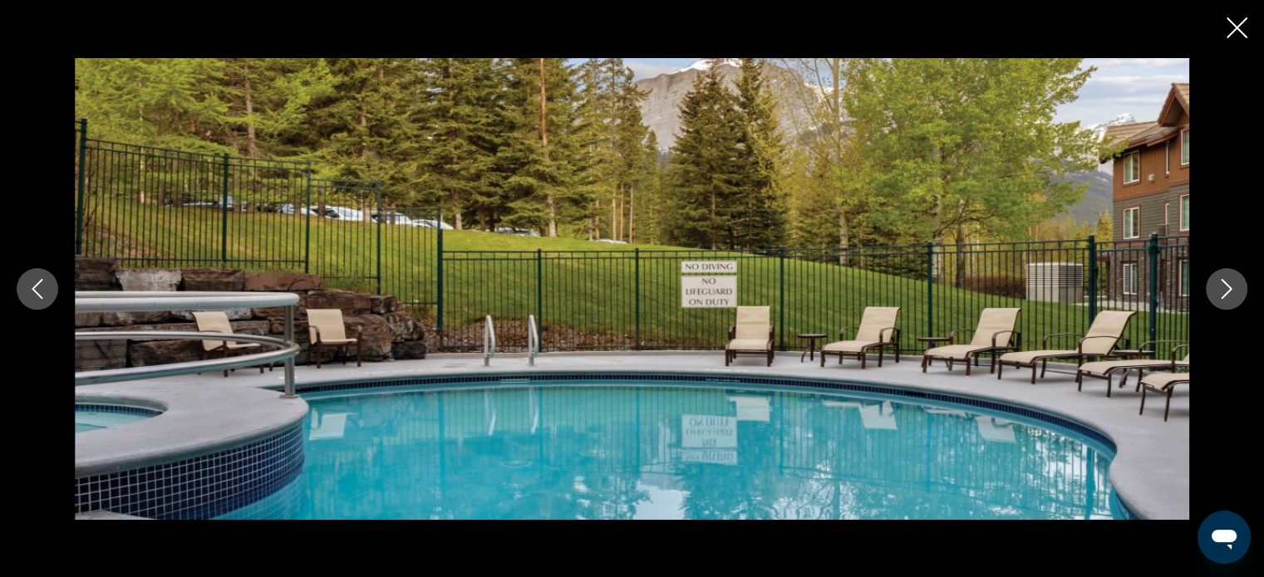
click at [1227, 292] on icon "Next image" at bounding box center [1226, 289] width 11 height 20
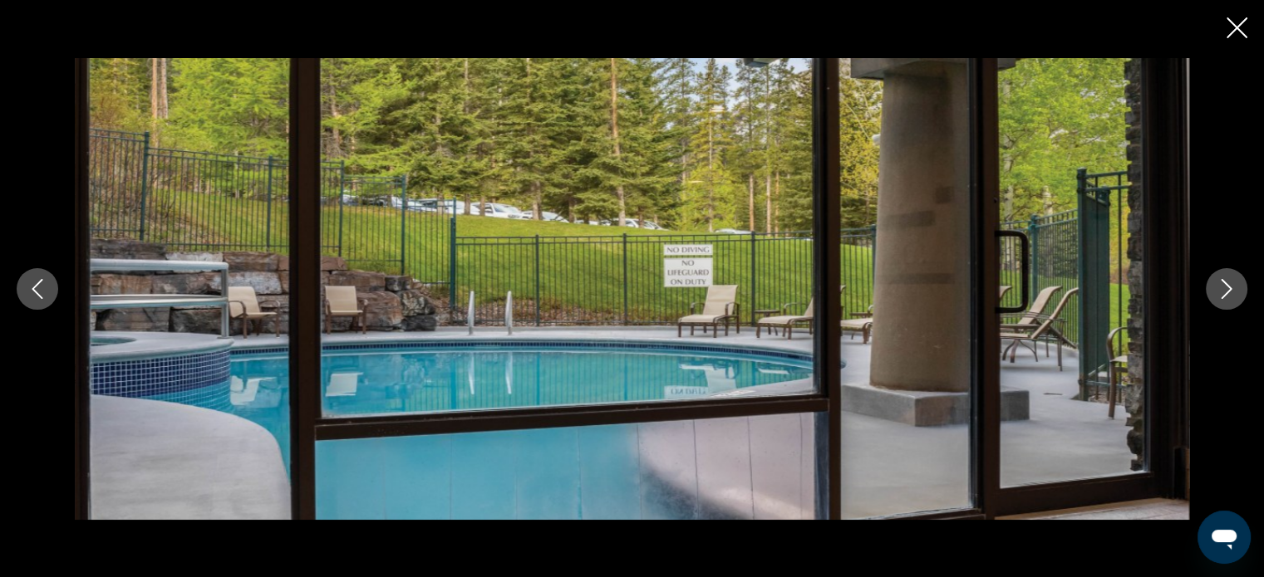
click at [1227, 292] on icon "Next image" at bounding box center [1226, 289] width 11 height 20
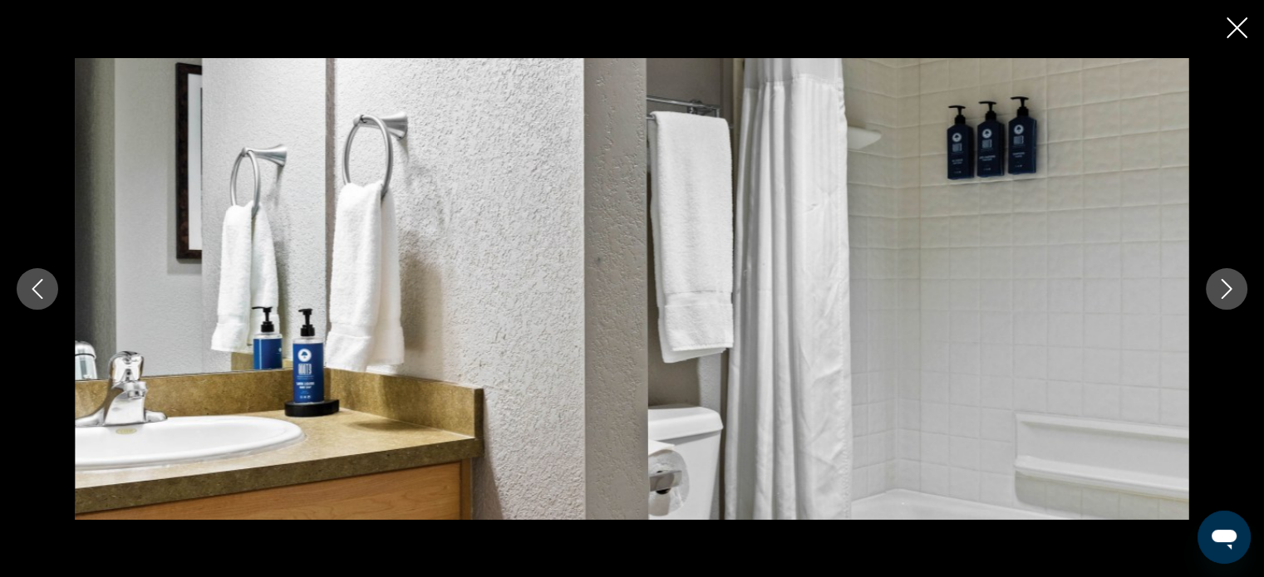
click at [1227, 292] on icon "Next image" at bounding box center [1226, 289] width 11 height 20
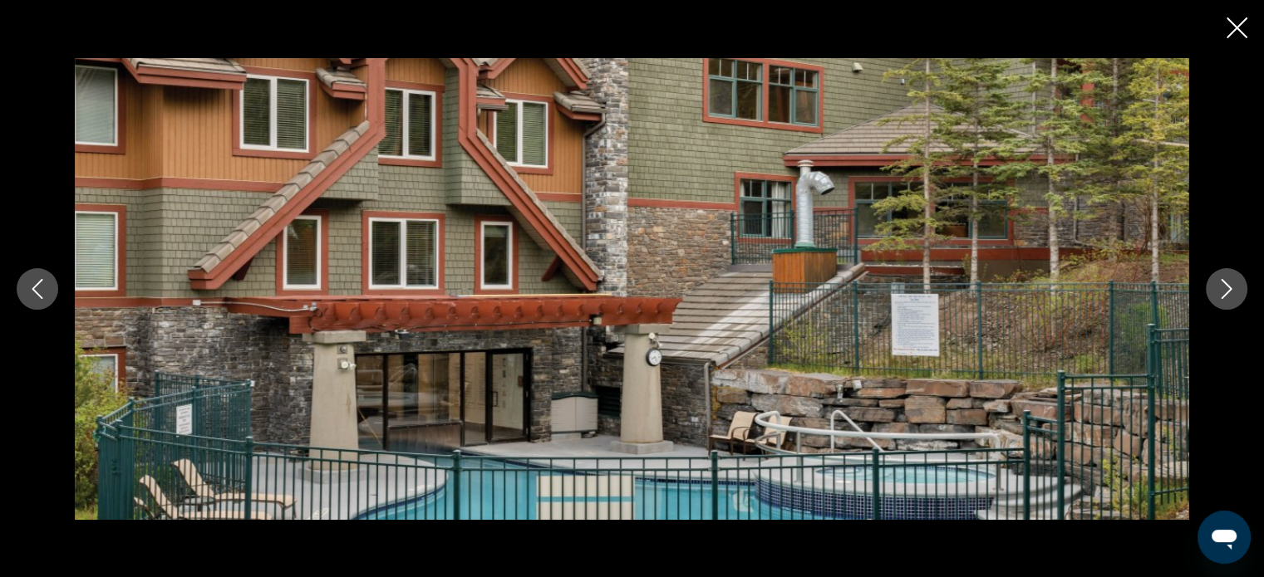
click at [1234, 27] on icon "Close slideshow" at bounding box center [1236, 27] width 21 height 21
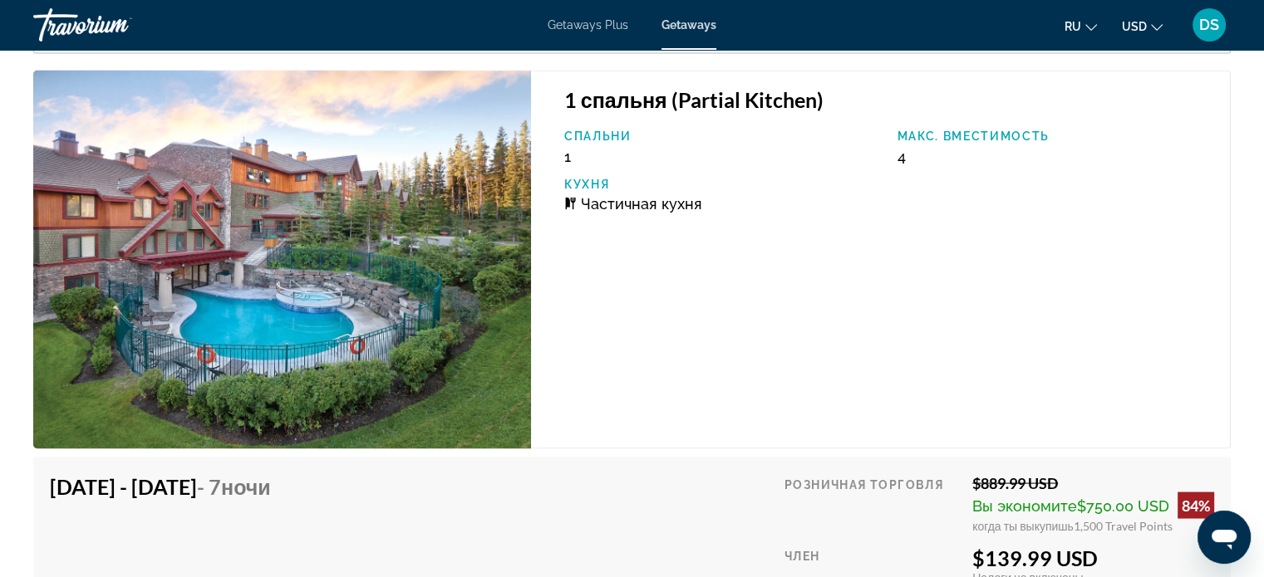
scroll to position [3241, 0]
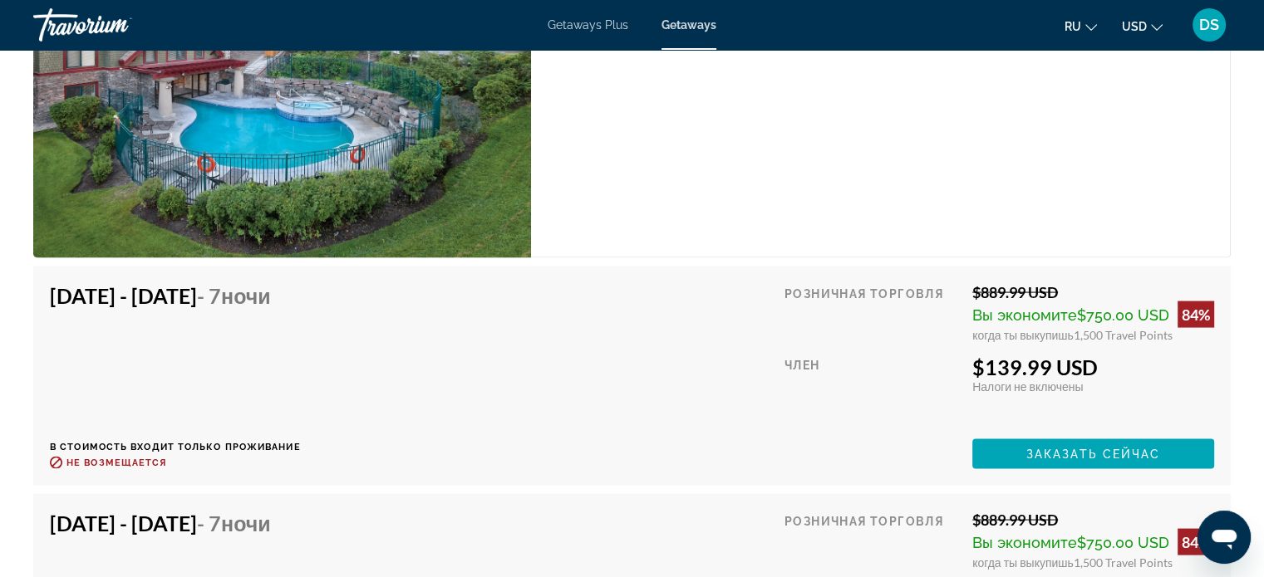
drag, startPoint x: 1100, startPoint y: 366, endPoint x: 982, endPoint y: 363, distance: 118.0
click at [982, 363] on div "$139.99 USD" at bounding box center [1093, 367] width 242 height 25
